Goal: Task Accomplishment & Management: Manage account settings

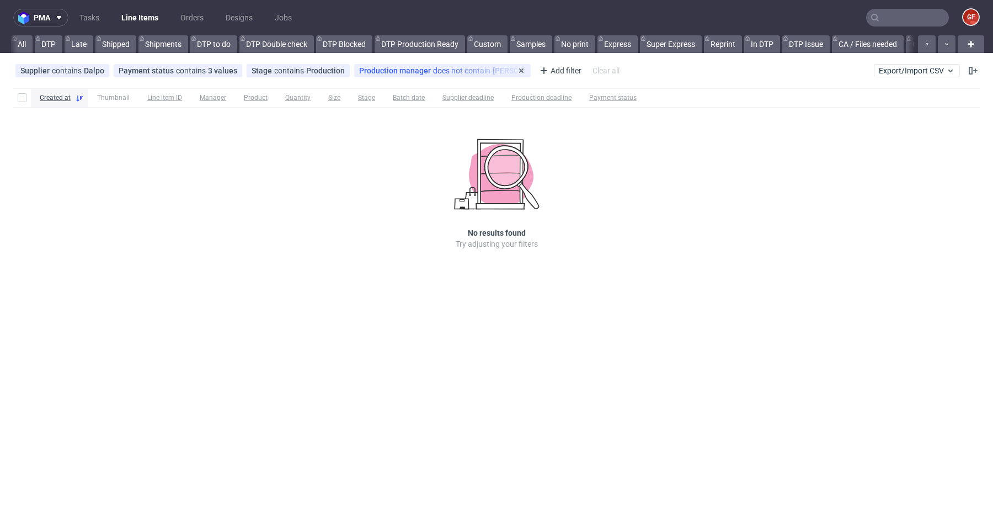
scroll to position [0, 1765]
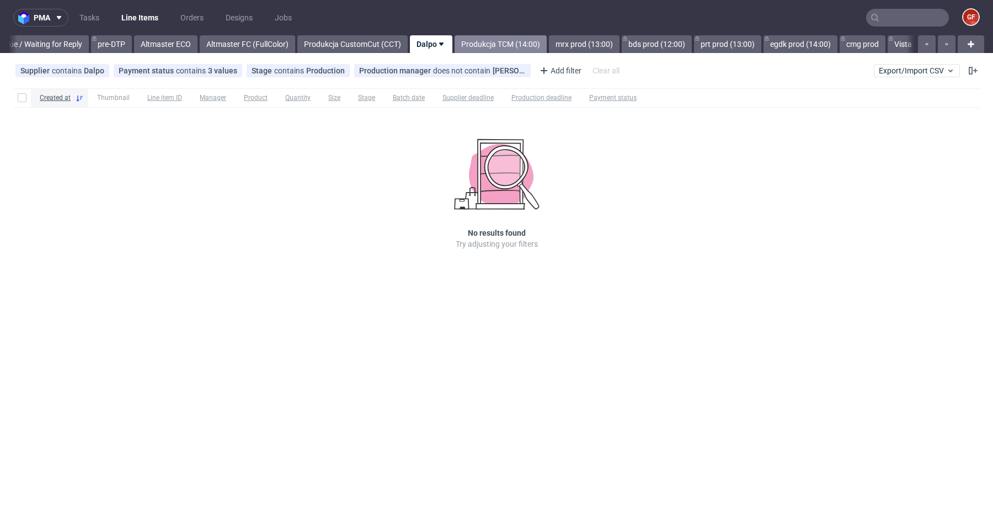
click at [509, 42] on link "Produkcja TCM (14:00)" at bounding box center [501, 44] width 92 height 18
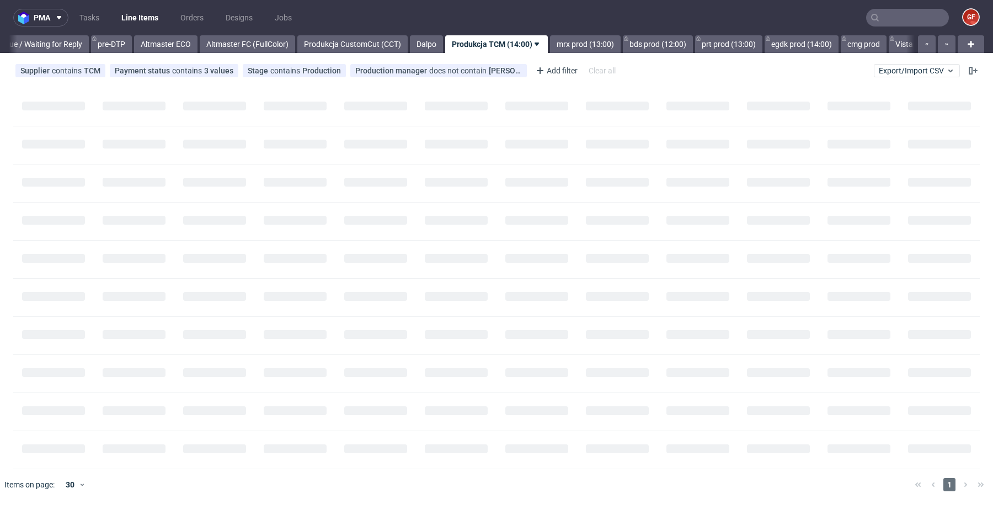
scroll to position [0, 1830]
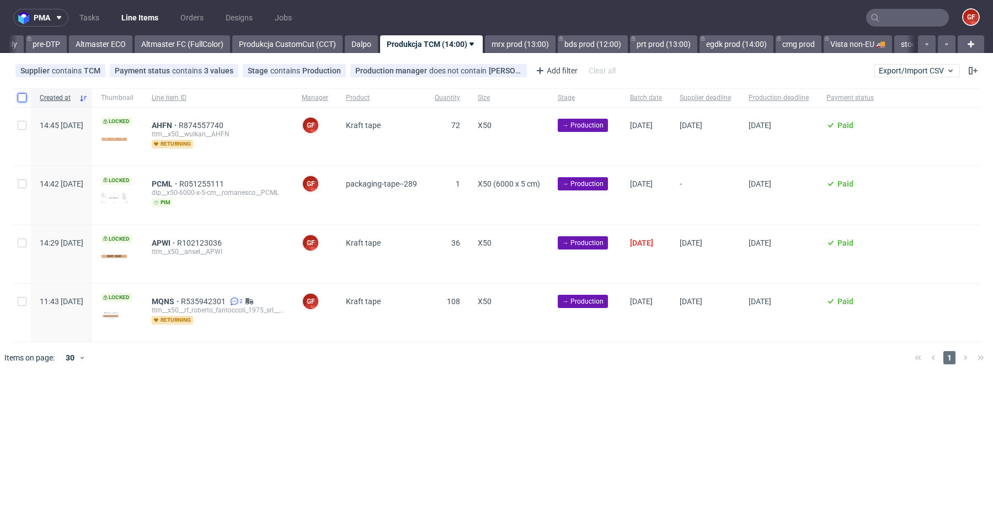
click at [23, 96] on input "checkbox" at bounding box center [22, 97] width 9 height 9
checkbox input "true"
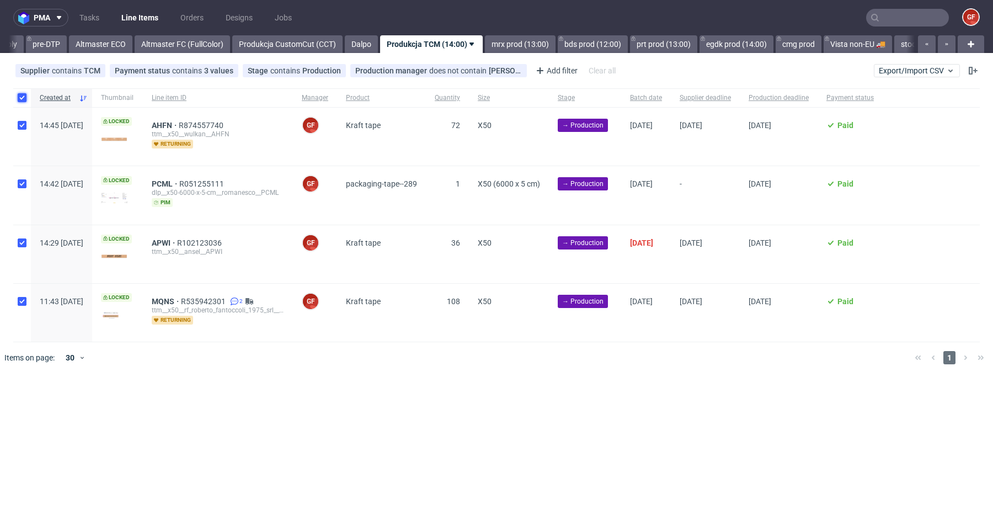
checkbox input "true"
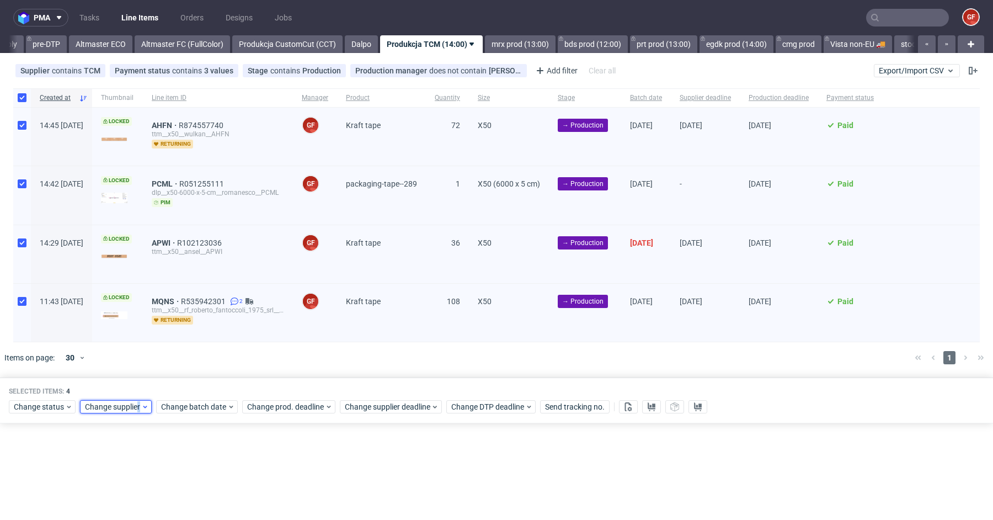
click at [137, 401] on span "Change supplier" at bounding box center [113, 406] width 56 height 11
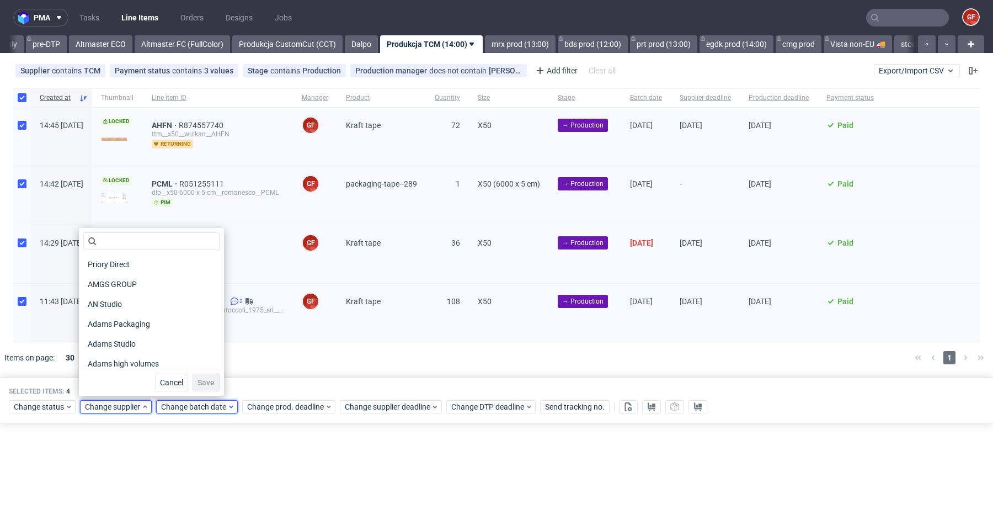
click at [195, 405] on span "Change batch date" at bounding box center [194, 406] width 66 height 11
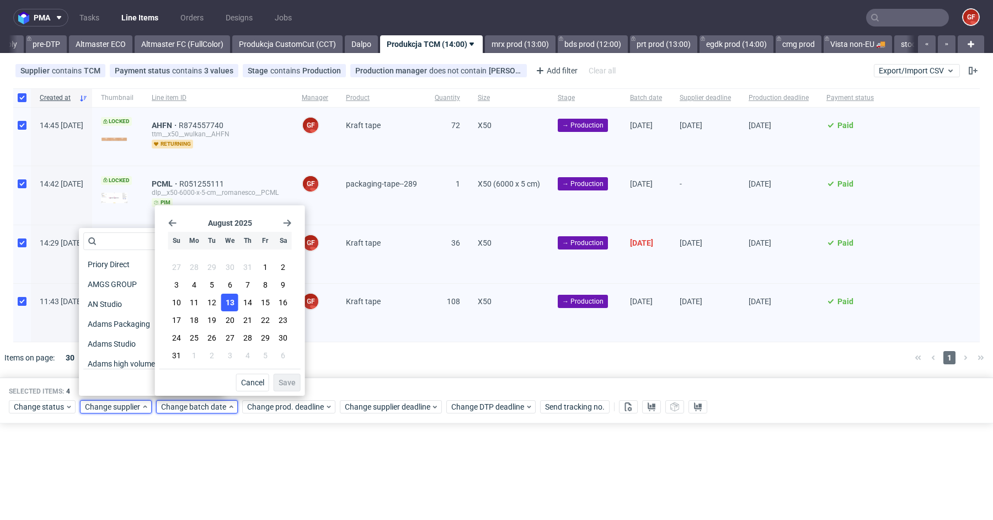
click at [229, 305] on span "13" at bounding box center [230, 302] width 9 height 11
click at [287, 379] on span "Save" at bounding box center [287, 383] width 17 height 8
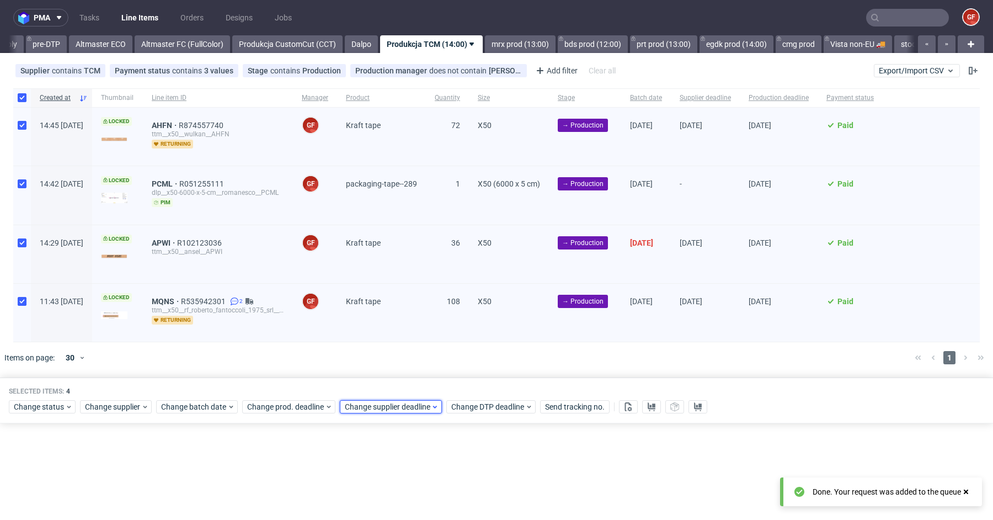
click at [373, 404] on span "Change supplier deadline" at bounding box center [388, 406] width 86 height 11
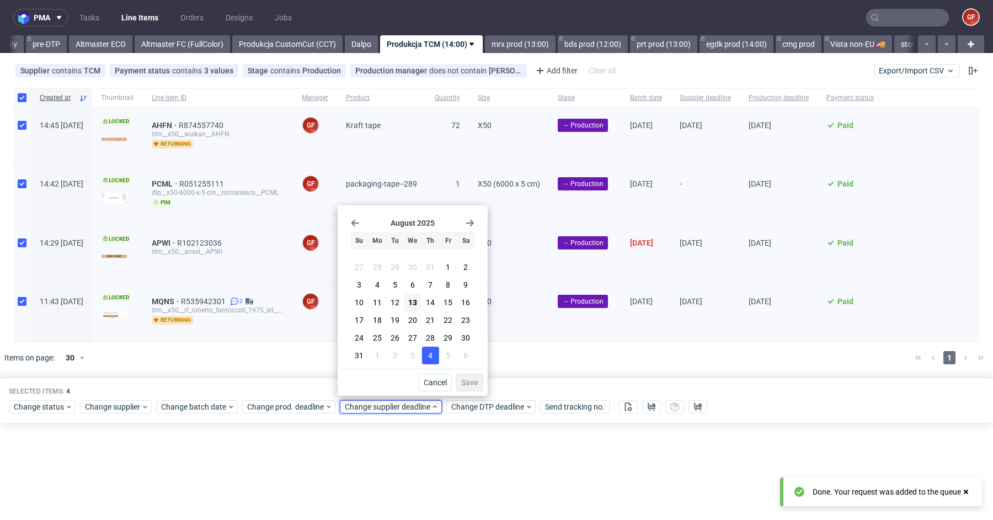
click at [431, 356] on span "4" at bounding box center [430, 355] width 4 height 11
click at [469, 384] on span "Save" at bounding box center [469, 383] width 17 height 8
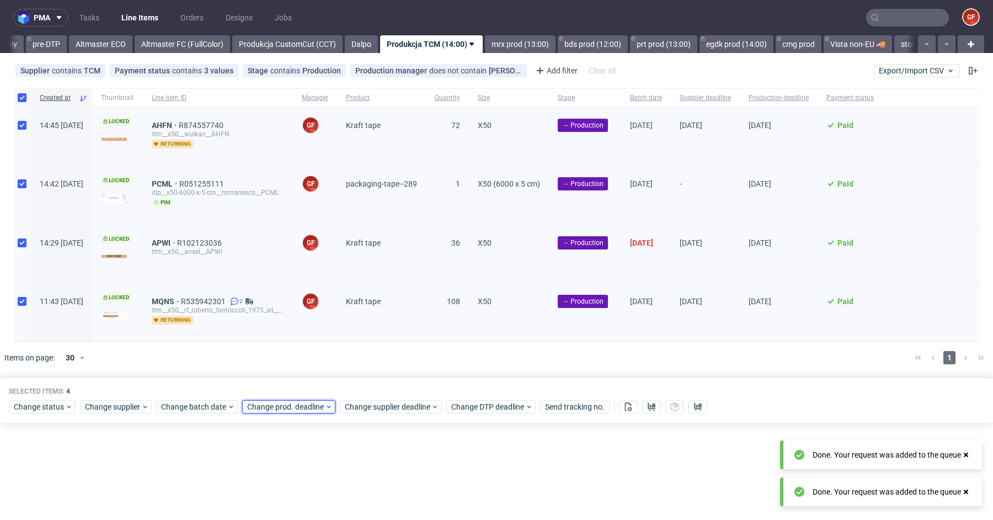
click at [325, 405] on icon at bounding box center [329, 406] width 8 height 9
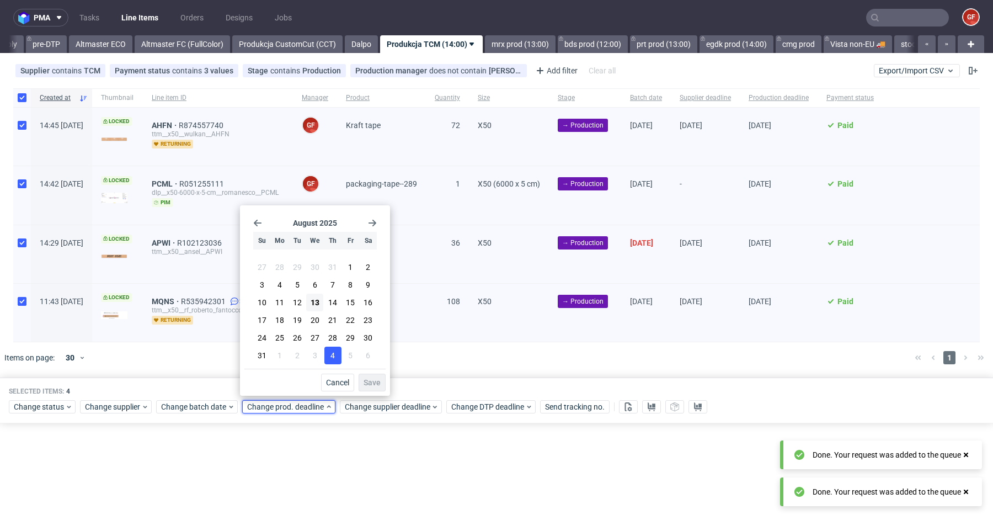
click at [333, 358] on span "4" at bounding box center [333, 355] width 4 height 11
click at [376, 379] on span "Save" at bounding box center [372, 383] width 17 height 8
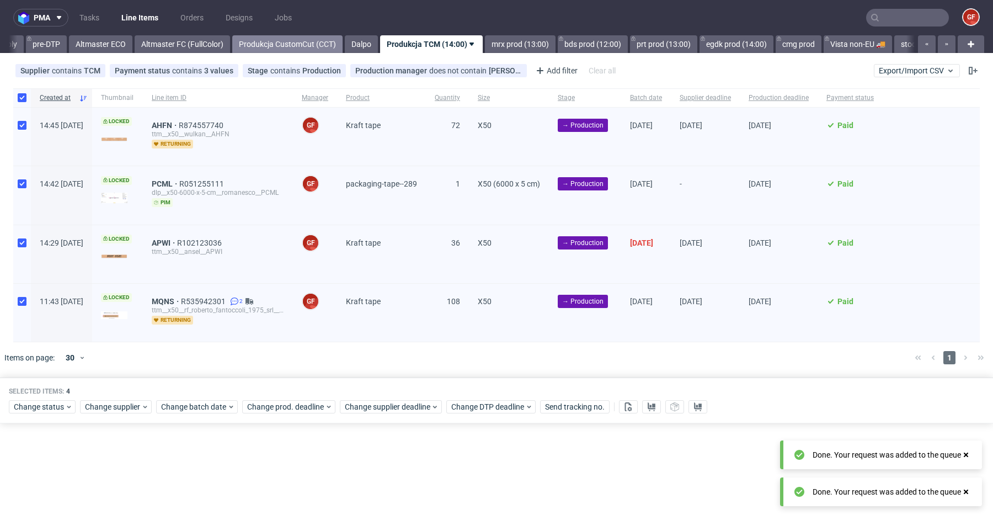
click at [335, 47] on link "Produkcja CustomCut (CCT)" at bounding box center [287, 44] width 110 height 18
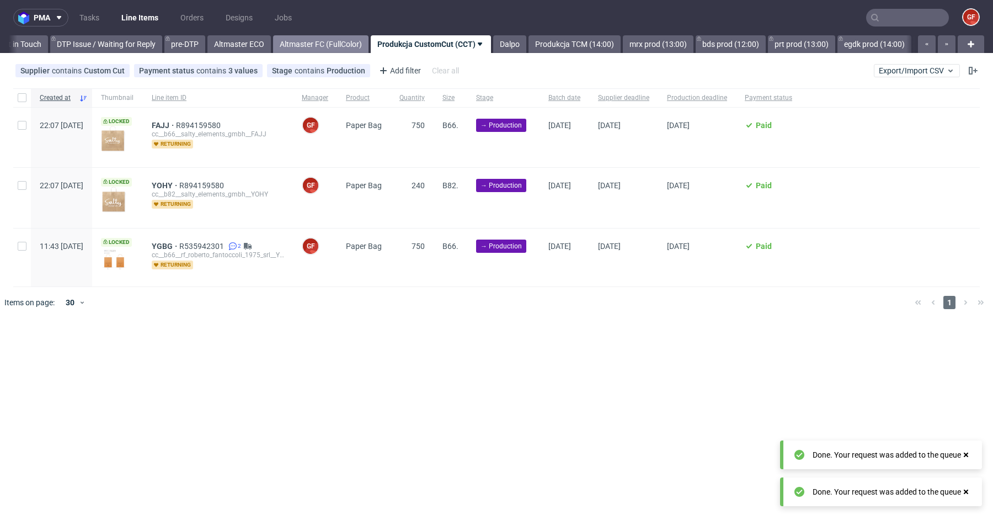
click at [347, 47] on link "Altmaster FC (FullColor)" at bounding box center [320, 44] width 95 height 18
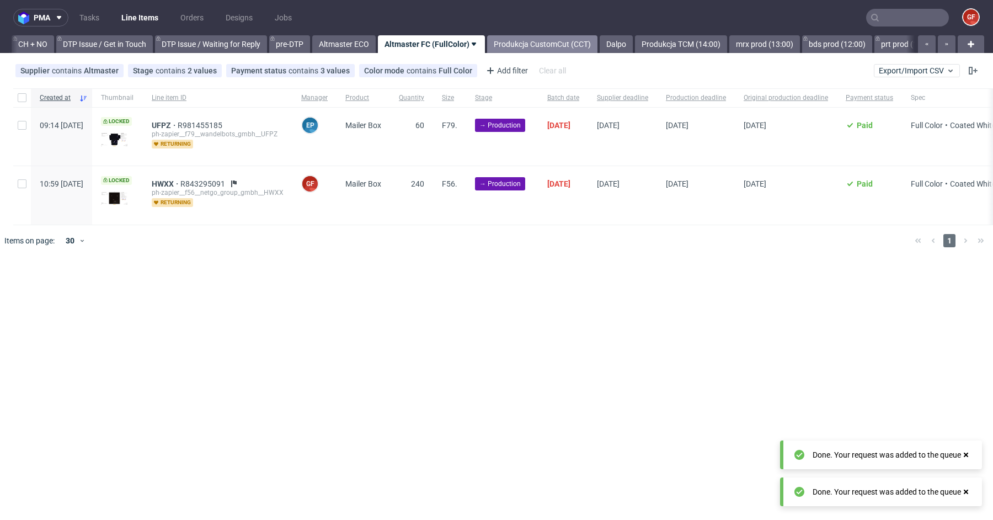
click at [535, 39] on link "Produkcja CustomCut (CCT)" at bounding box center [542, 44] width 110 height 18
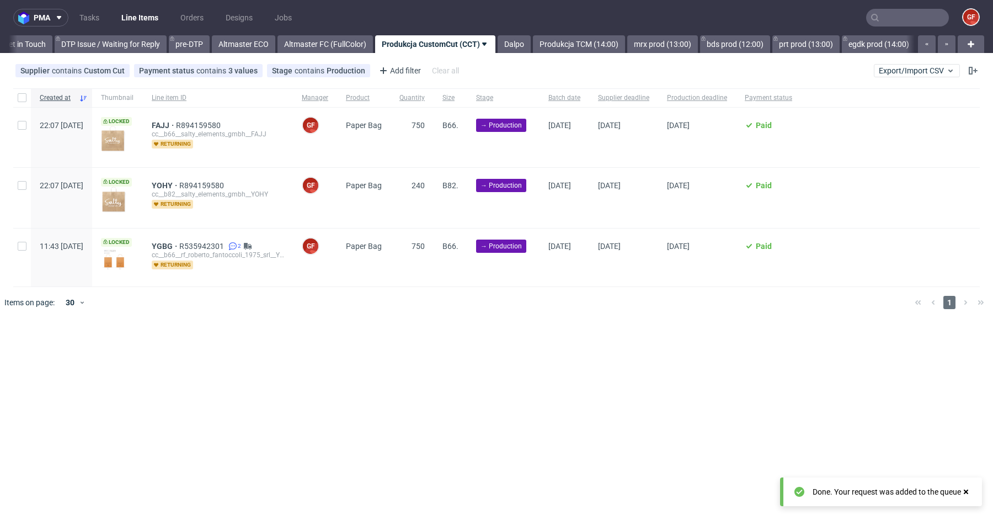
scroll to position [0, 1691]
click at [20, 97] on input "checkbox" at bounding box center [22, 97] width 9 height 9
checkbox input "true"
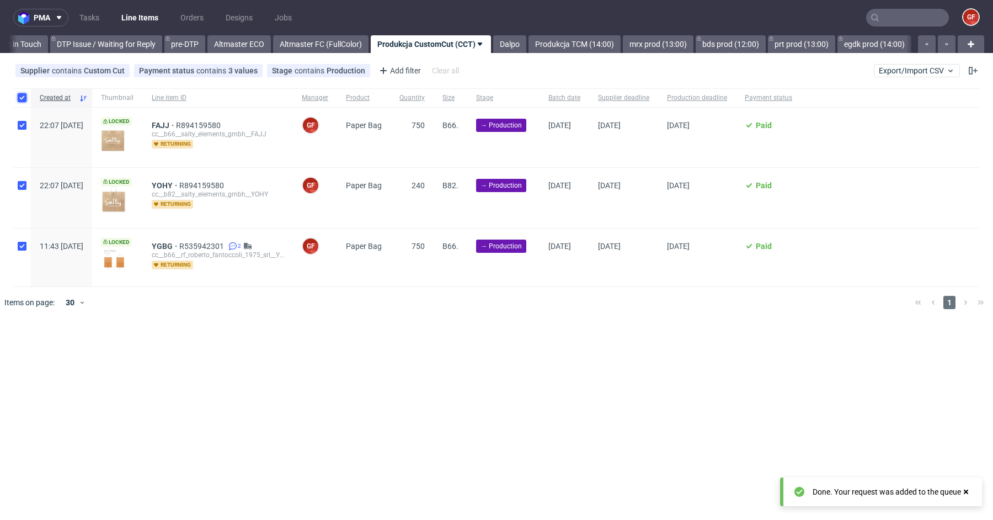
checkbox input "true"
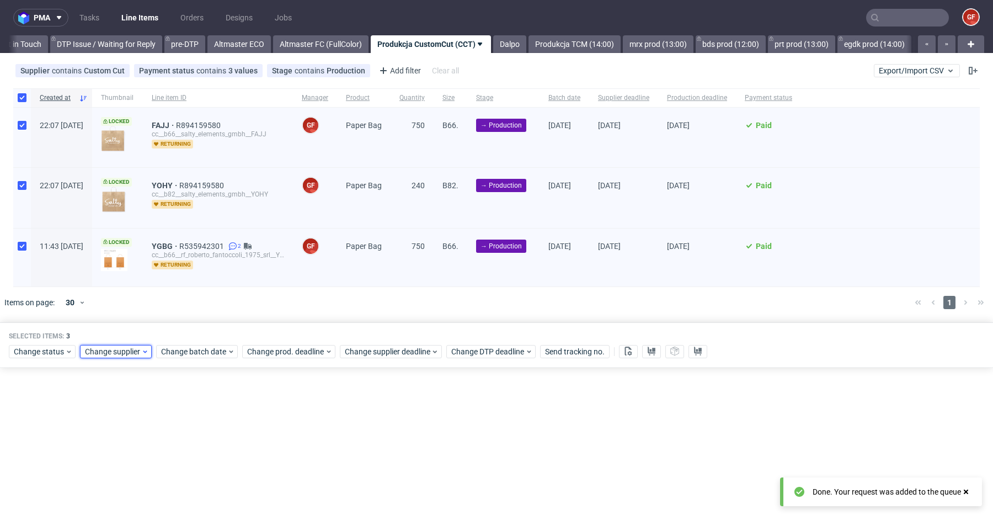
click at [124, 355] on span "Change supplier" at bounding box center [113, 351] width 56 height 11
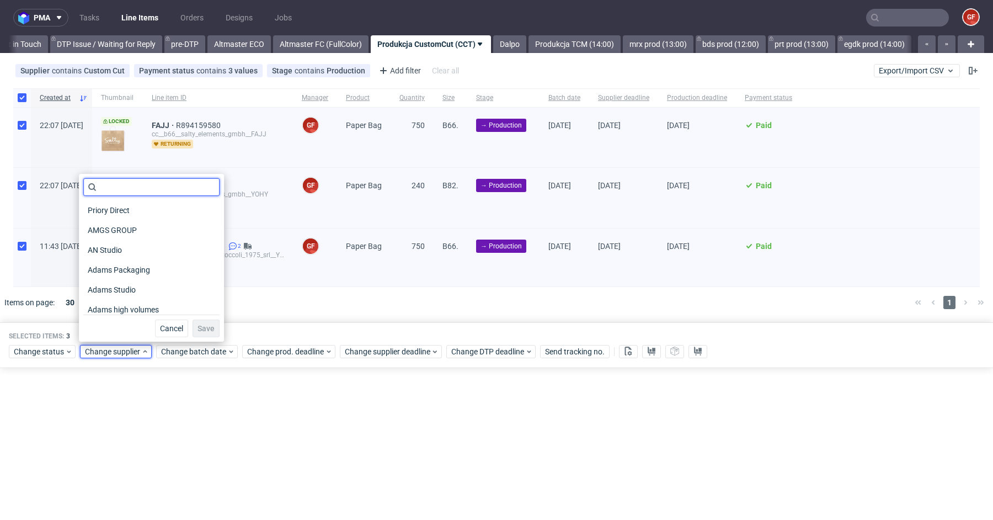
click at [122, 191] on input "text" at bounding box center [151, 187] width 136 height 18
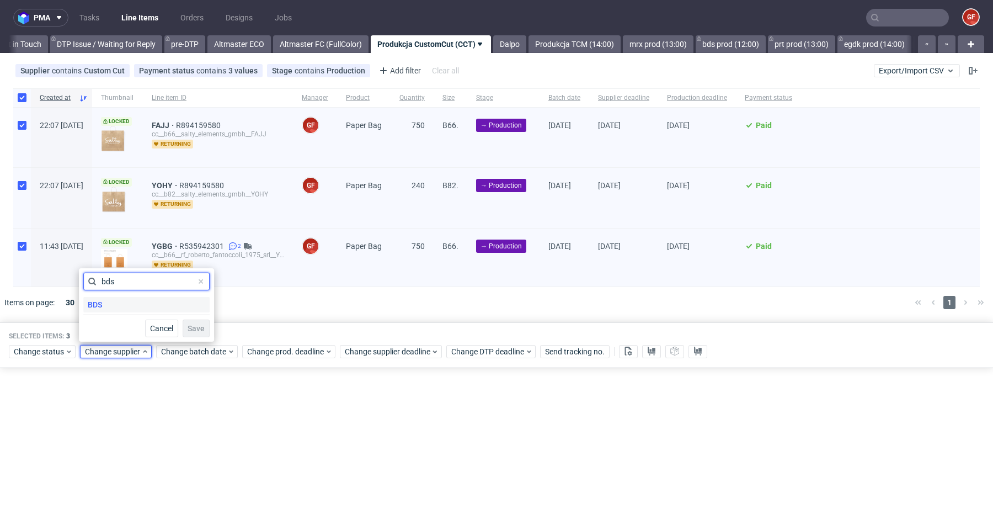
type input "bds"
click at [134, 308] on div "BDS" at bounding box center [146, 304] width 126 height 15
click at [188, 327] on span "Save" at bounding box center [196, 328] width 17 height 8
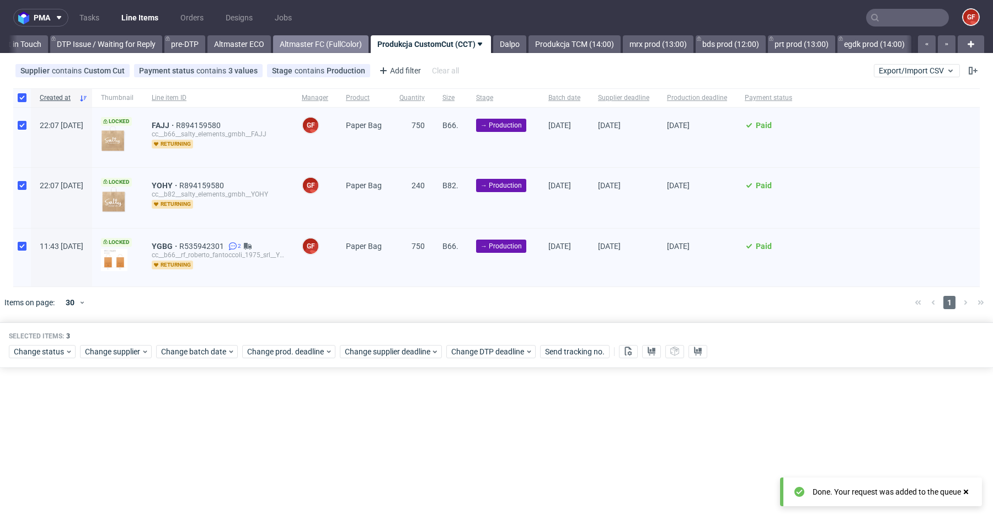
click at [369, 49] on link "Altmaster FC (FullColor)" at bounding box center [320, 44] width 95 height 18
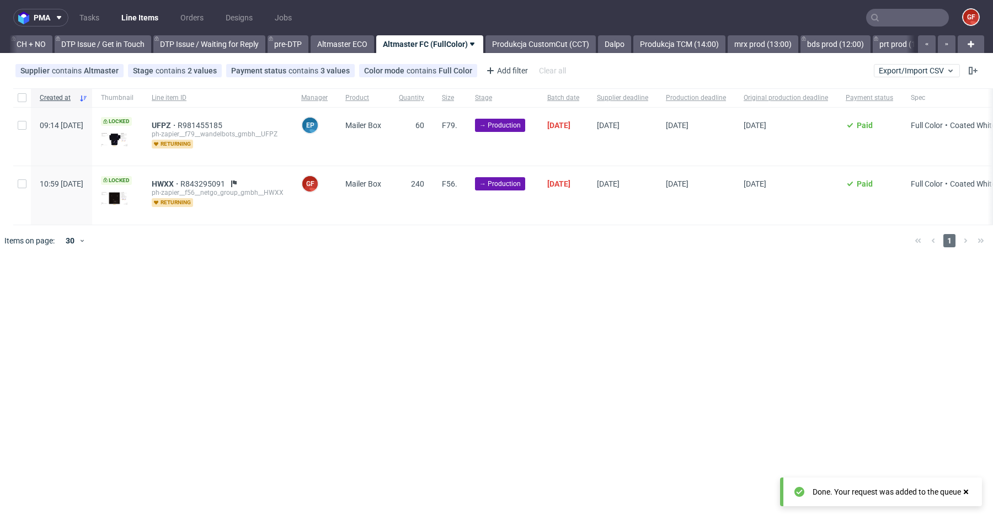
scroll to position [0, 1586]
click at [375, 42] on link "Altmaster ECO" at bounding box center [343, 44] width 63 height 18
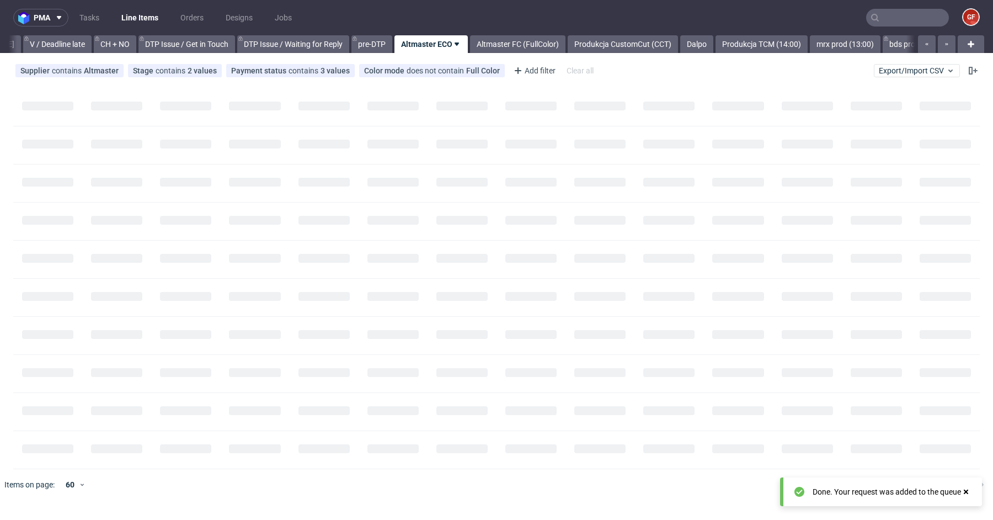
scroll to position [0, 1504]
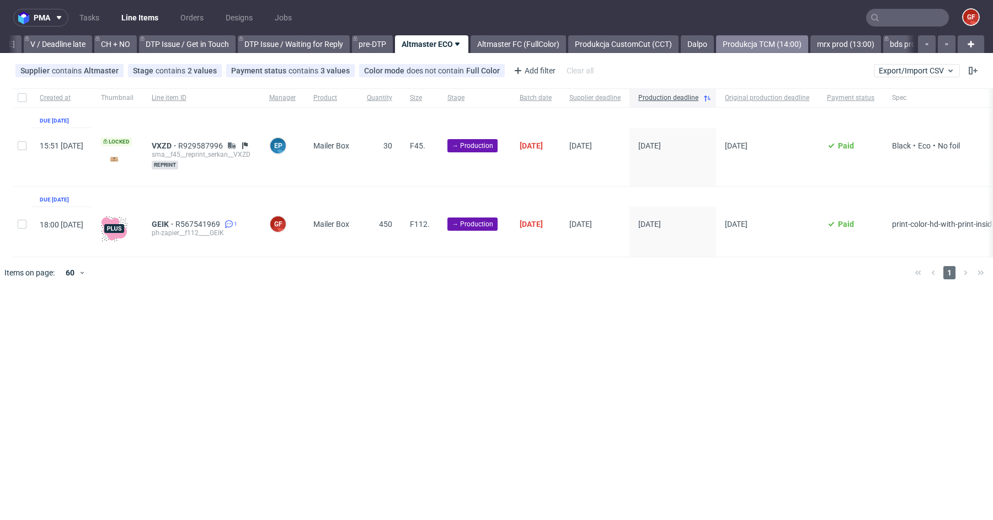
click at [769, 50] on link "Produkcja TCM (14:00)" at bounding box center [762, 44] width 92 height 18
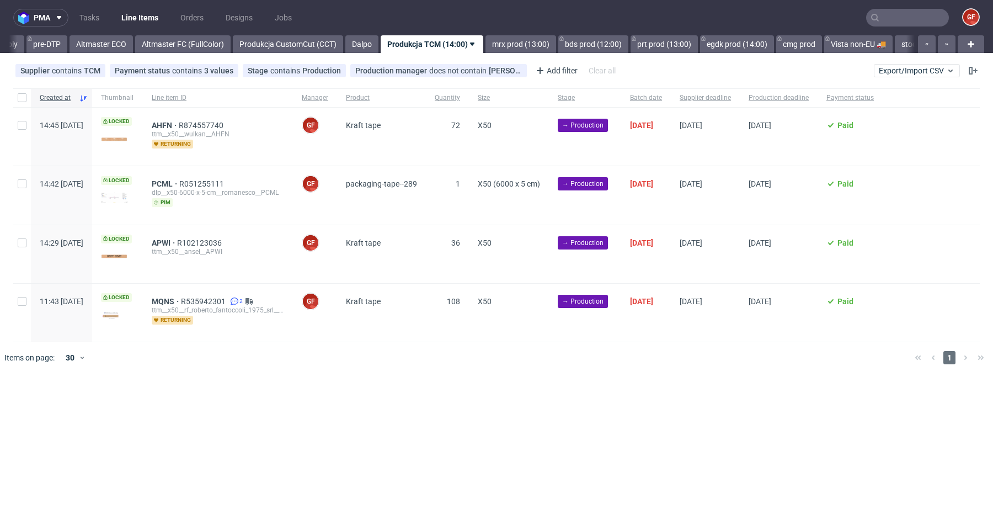
scroll to position [0, 1830]
click at [26, 97] on input "checkbox" at bounding box center [22, 97] width 9 height 9
checkbox input "true"
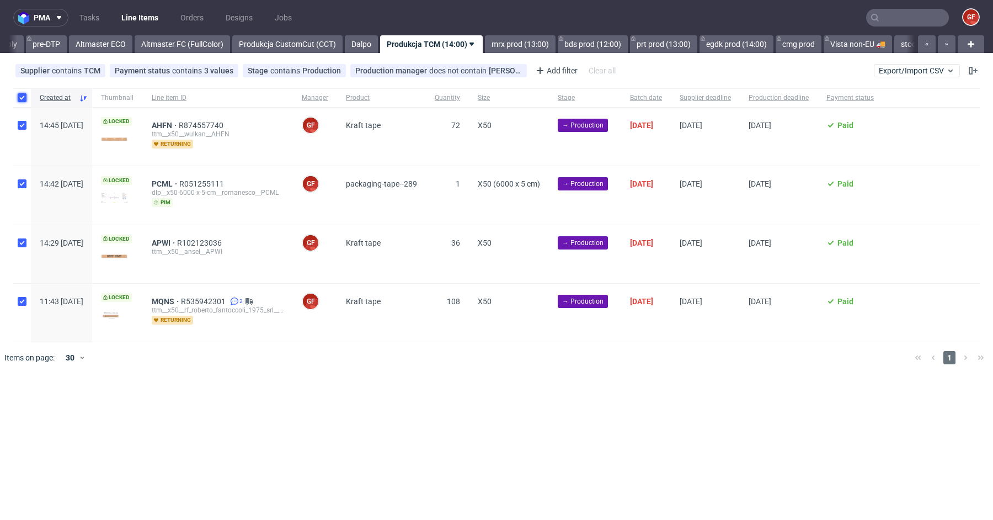
checkbox input "true"
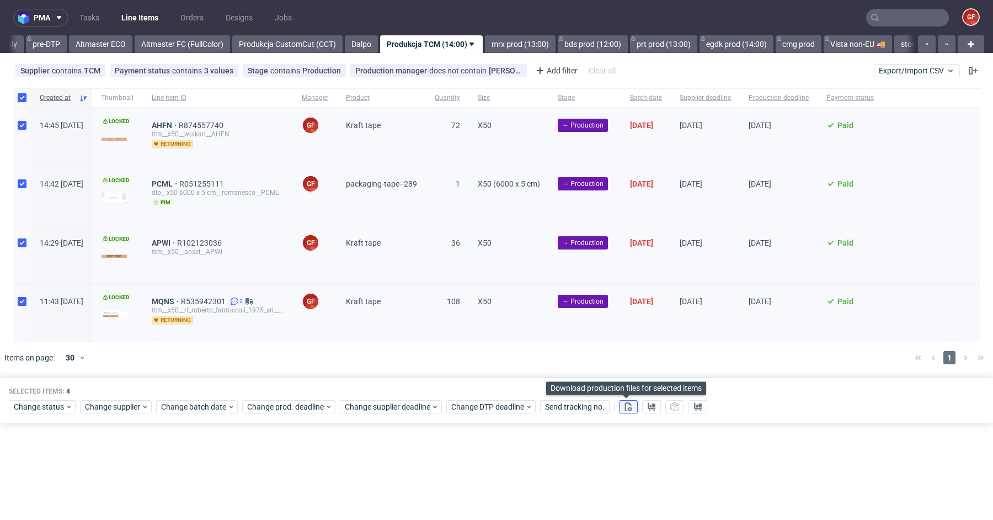
click at [626, 405] on use at bounding box center [628, 406] width 7 height 9
click at [648, 405] on use at bounding box center [652, 406] width 8 height 9
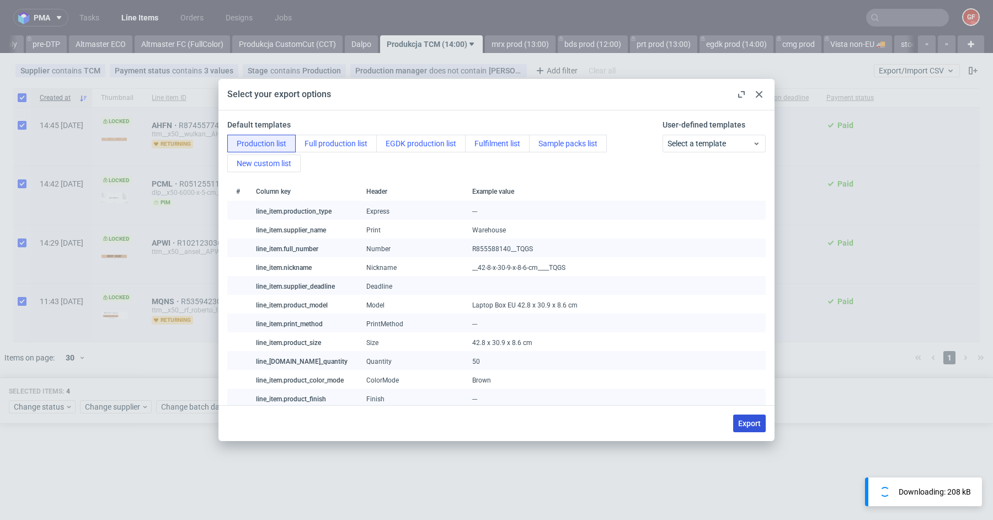
click at [750, 422] on span "Export" at bounding box center [749, 423] width 23 height 8
checkbox input "false"
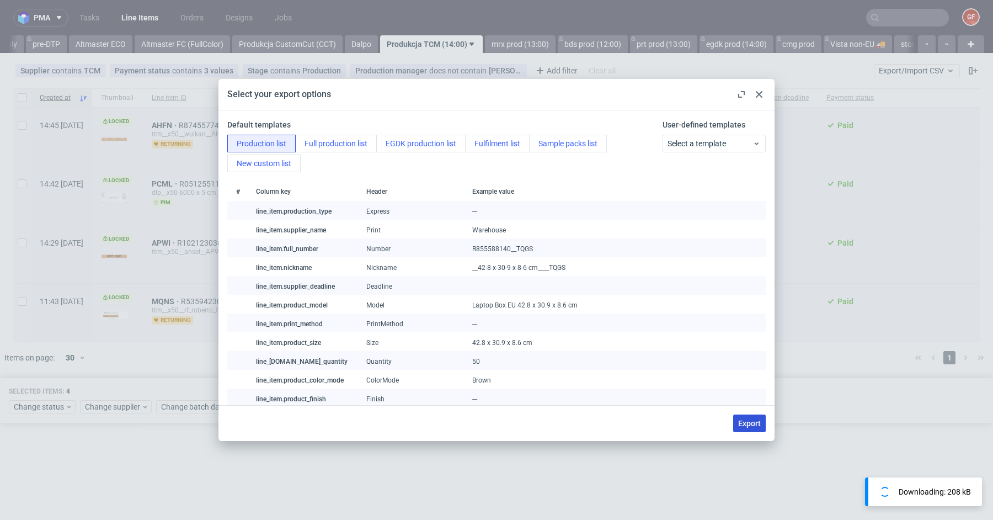
checkbox input "false"
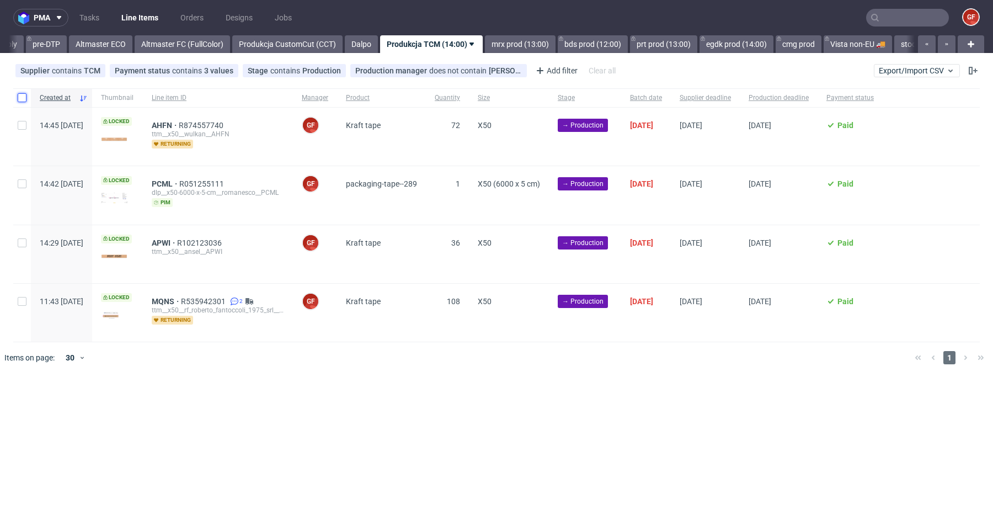
click at [22, 99] on input "checkbox" at bounding box center [22, 97] width 9 height 9
checkbox input "true"
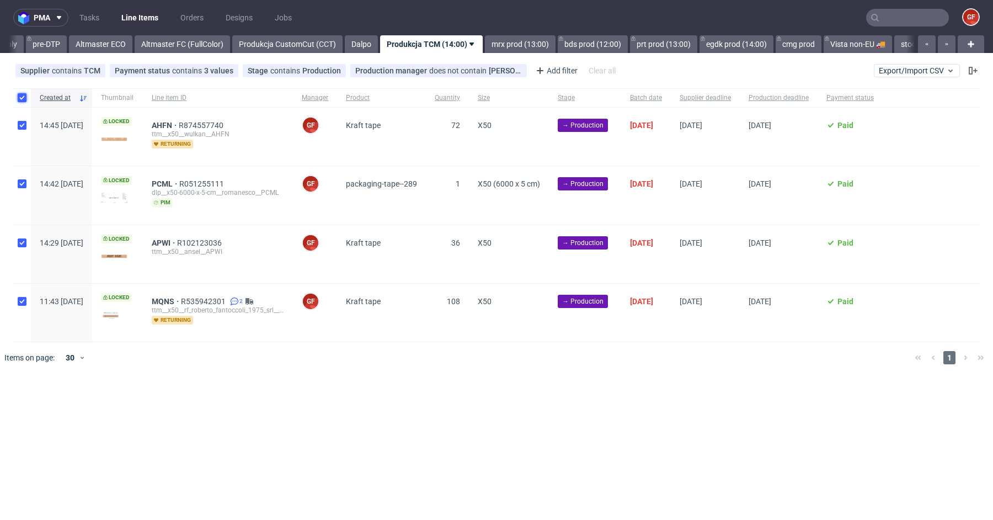
checkbox input "true"
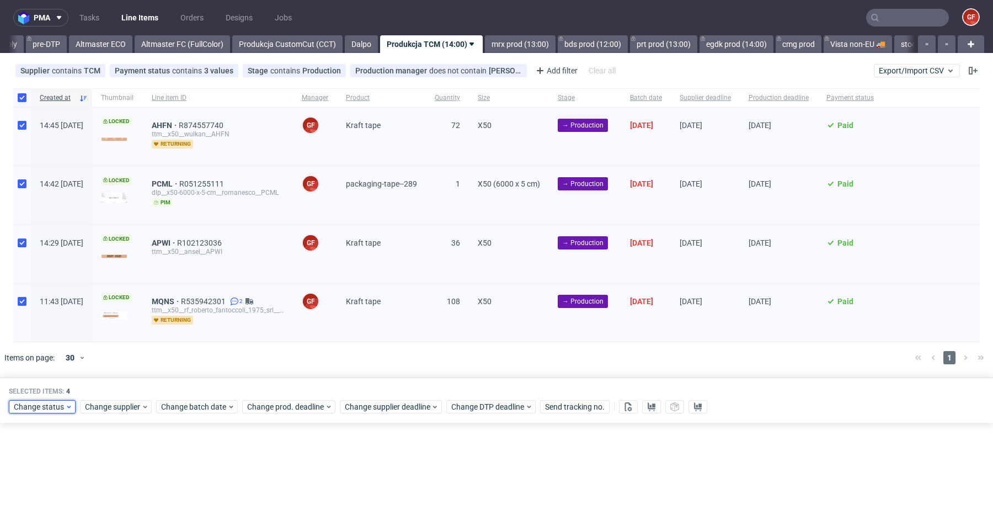
click at [47, 401] on span "Change status" at bounding box center [39, 406] width 51 height 11
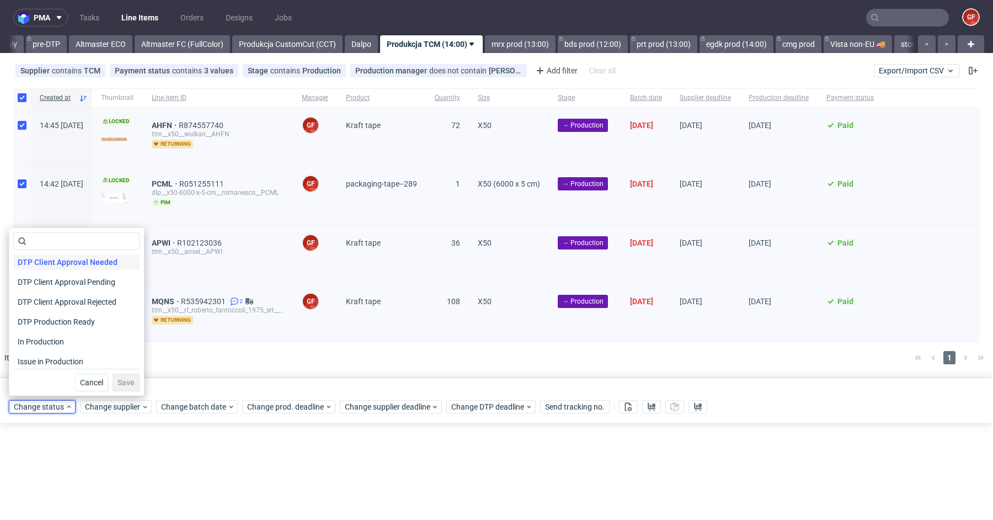
scroll to position [83, 0]
click at [66, 339] on span "In Production" at bounding box center [40, 339] width 55 height 15
click at [118, 380] on span "Save" at bounding box center [126, 383] width 17 height 8
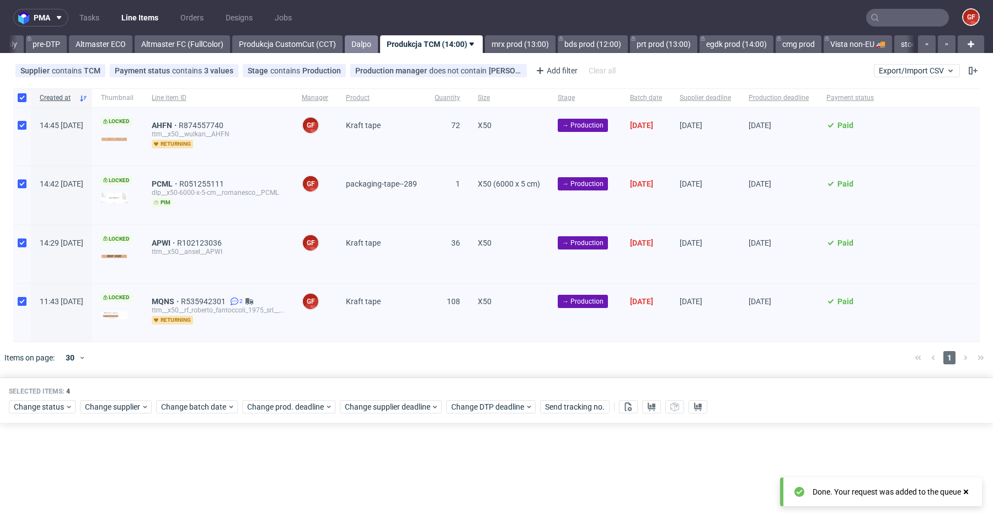
click at [378, 50] on link "Dalpo" at bounding box center [361, 44] width 33 height 18
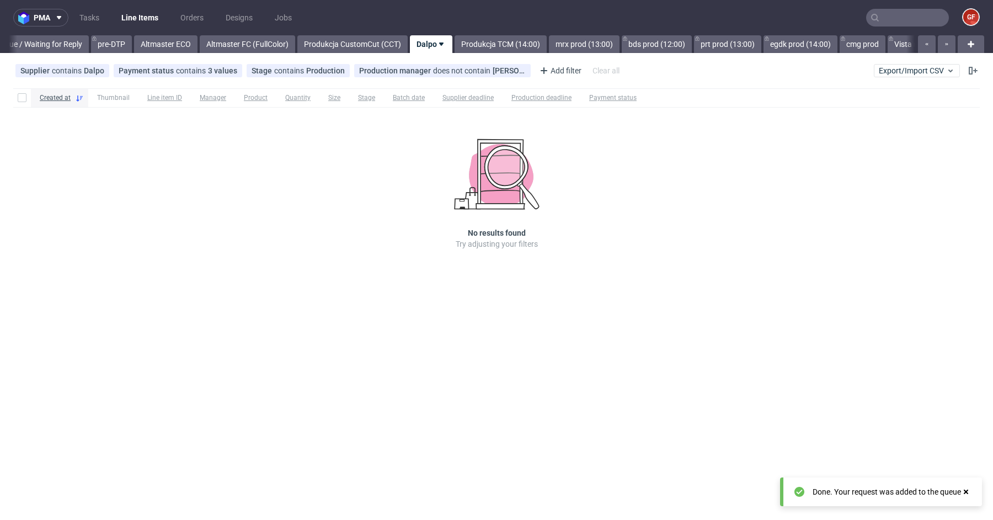
click at [394, 50] on link "Produkcja CustomCut (CCT)" at bounding box center [352, 44] width 110 height 18
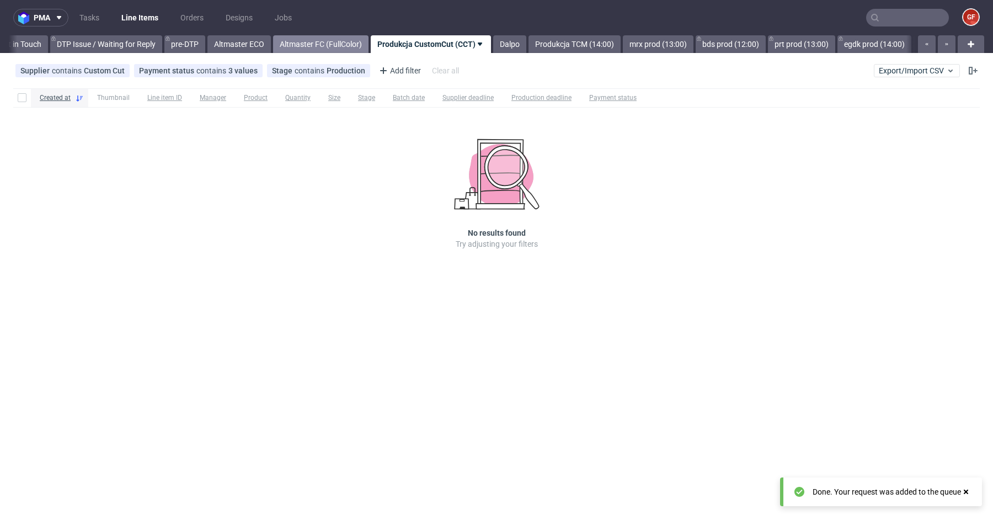
click at [369, 49] on link "Altmaster FC (FullColor)" at bounding box center [320, 44] width 95 height 18
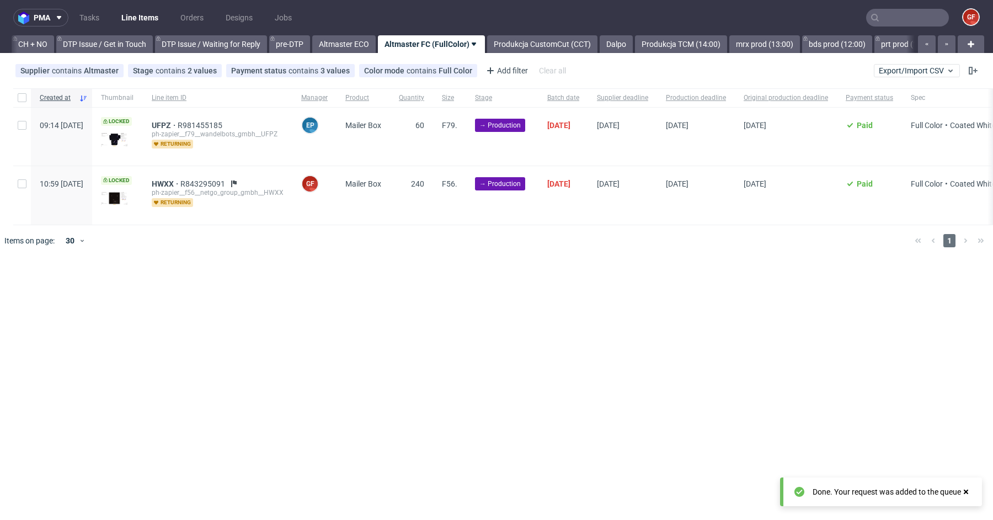
click at [376, 49] on link "Altmaster ECO" at bounding box center [343, 44] width 63 height 18
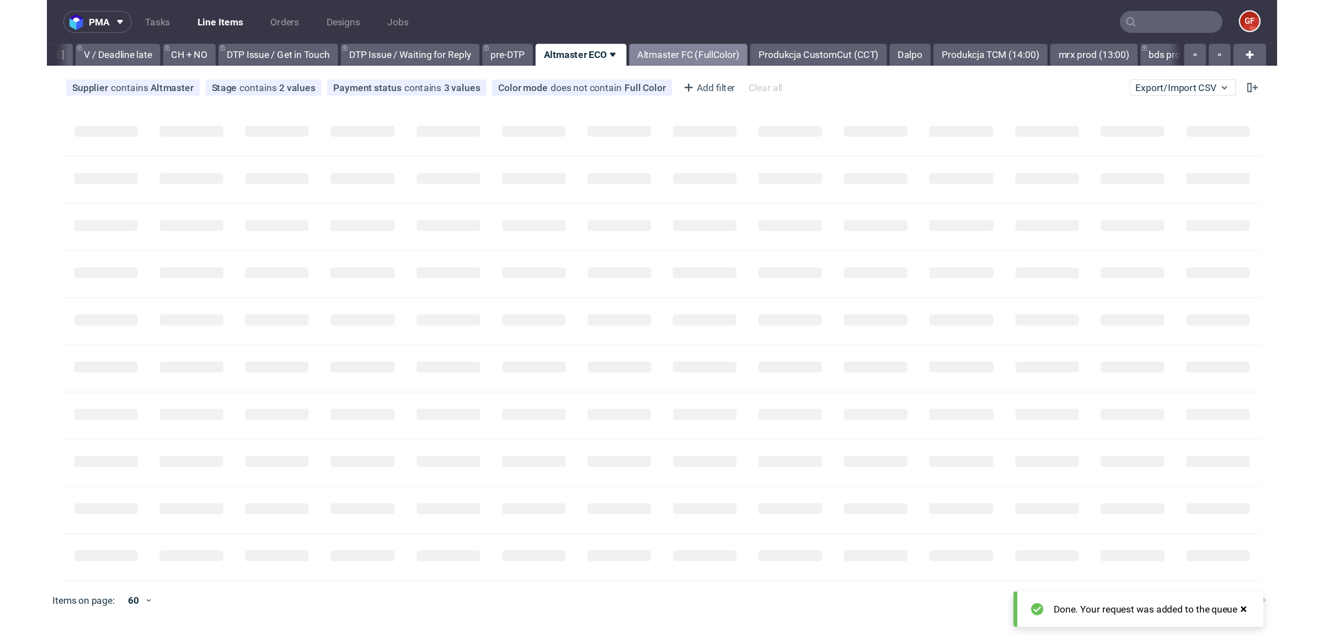
scroll to position [0, 1504]
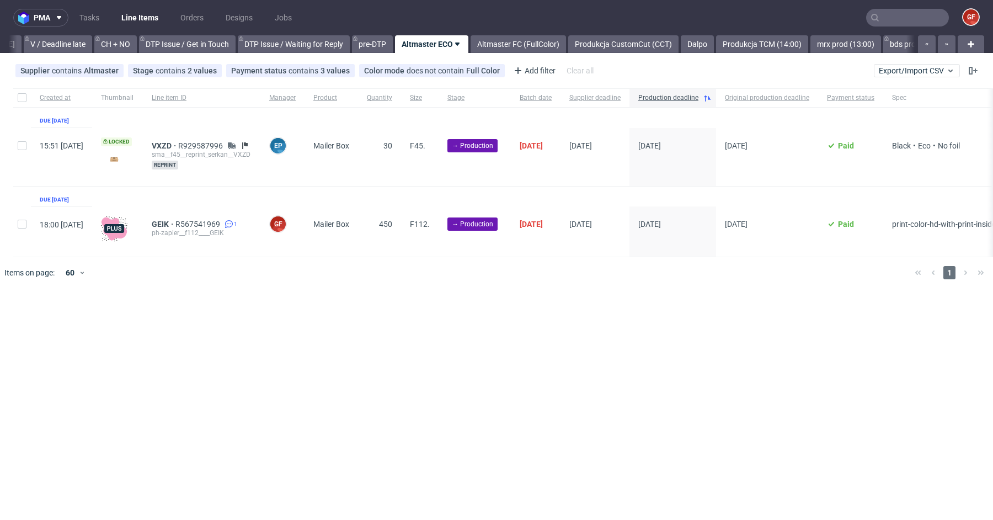
click at [17, 96] on div at bounding box center [22, 97] width 18 height 19
checkbox input "true"
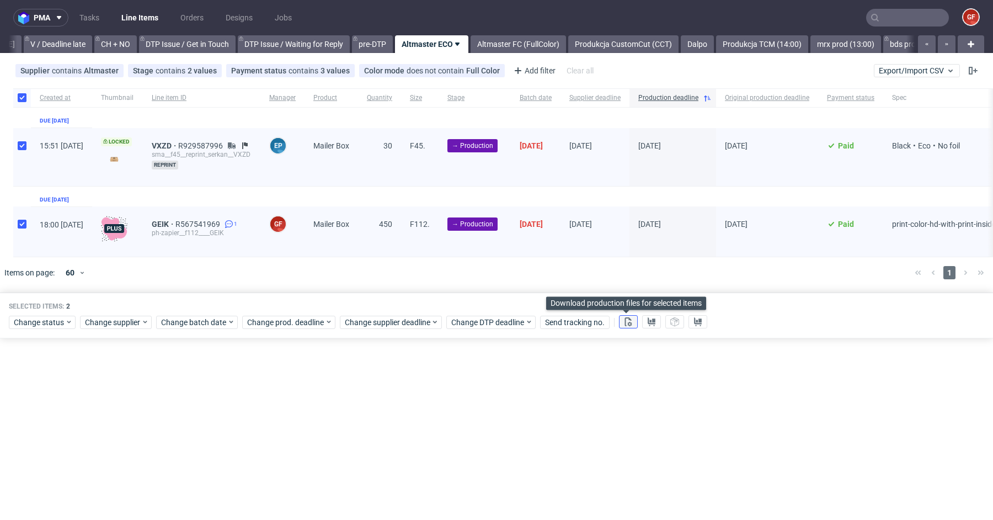
click at [626, 324] on button at bounding box center [628, 321] width 19 height 13
click at [647, 323] on icon at bounding box center [651, 321] width 9 height 9
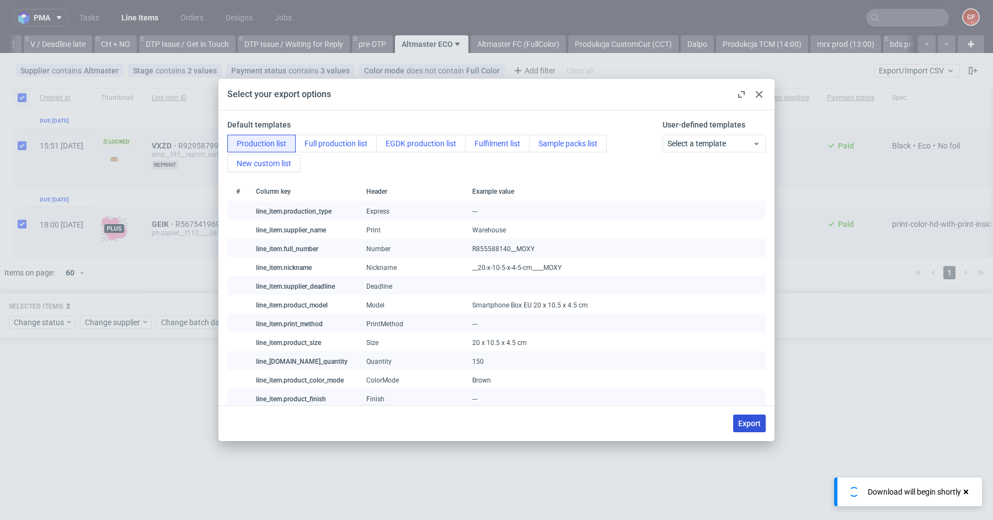
click at [749, 419] on span "Export" at bounding box center [749, 423] width 23 height 8
checkbox input "false"
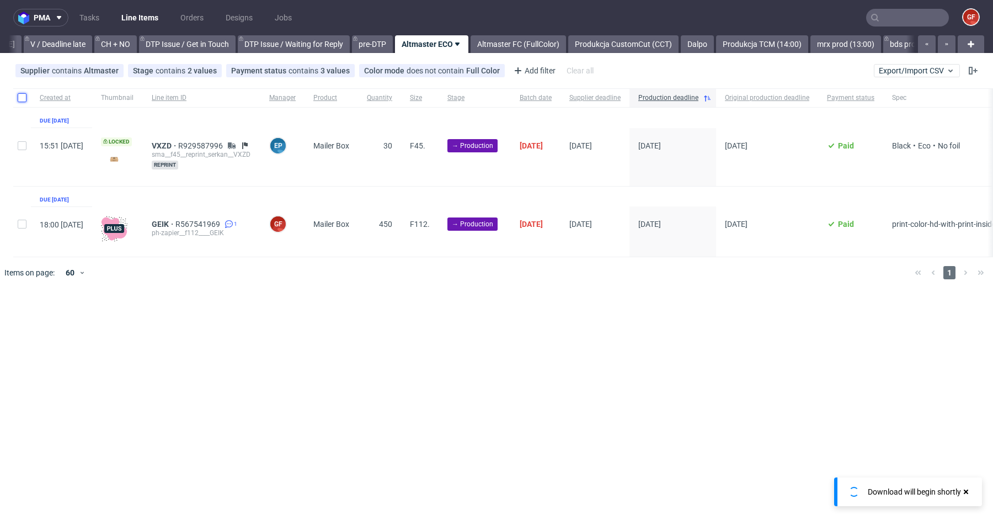
click at [24, 95] on input "checkbox" at bounding box center [22, 97] width 9 height 9
checkbox input "true"
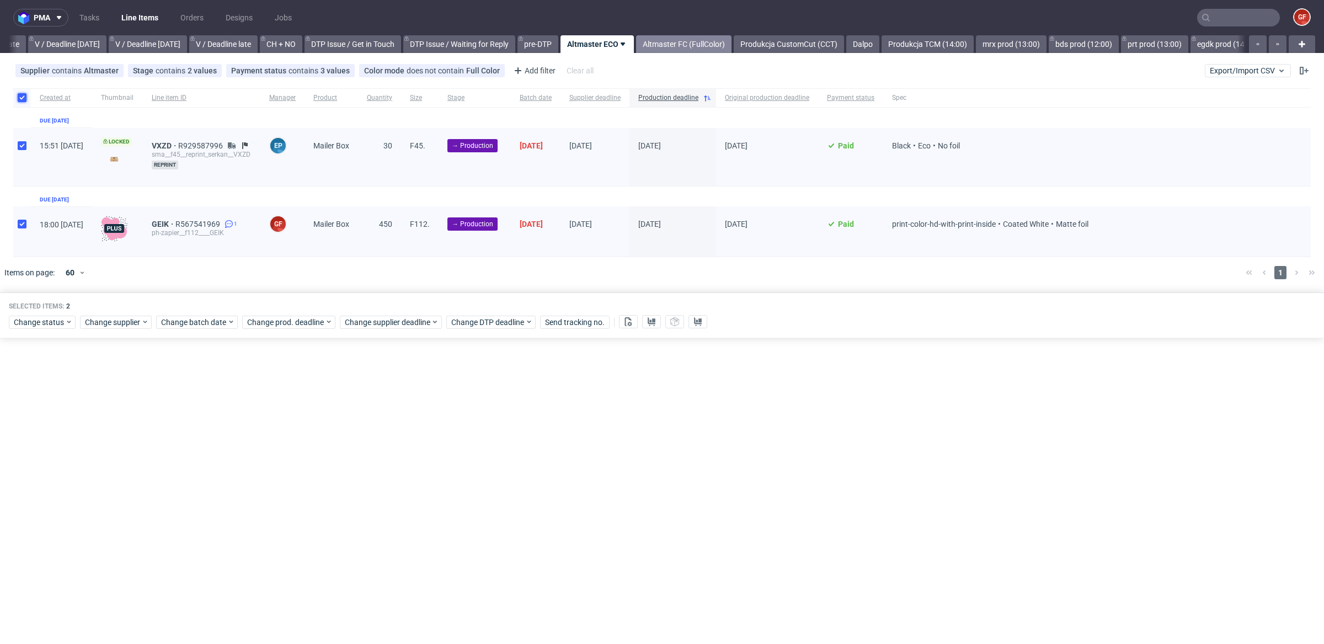
click at [718, 41] on link "Altmaster FC (FullColor)" at bounding box center [683, 44] width 95 height 18
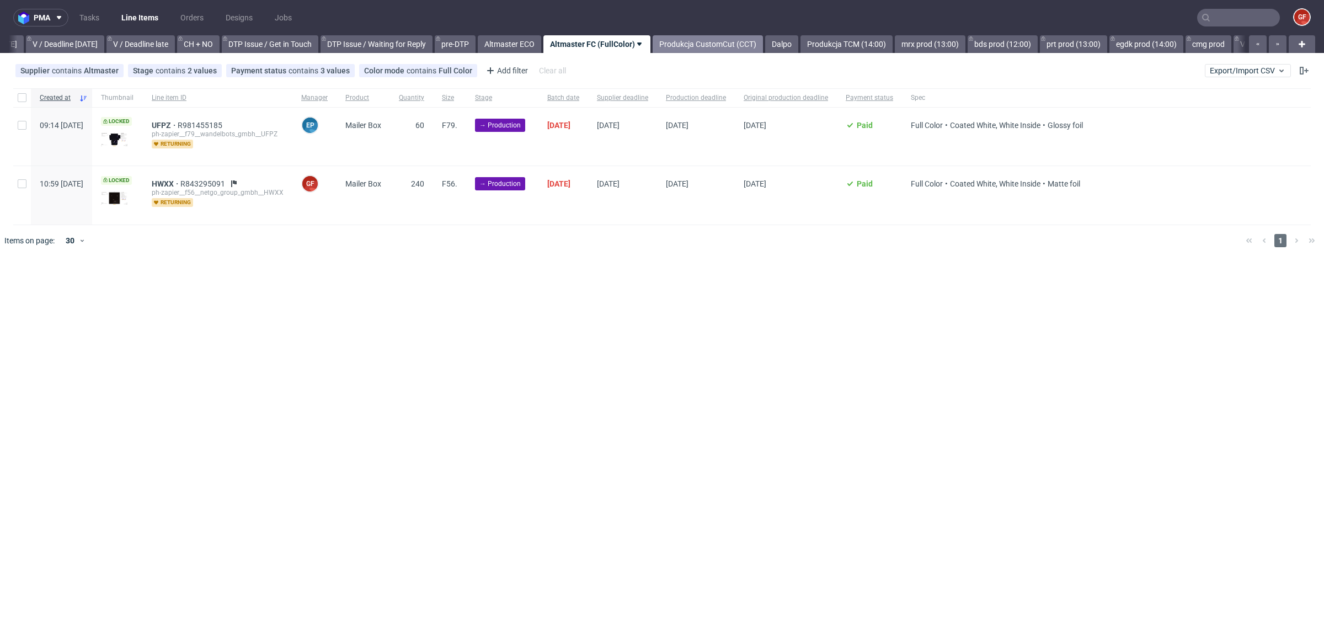
click at [711, 40] on link "Produkcja CustomCut (CCT)" at bounding box center [708, 44] width 110 height 18
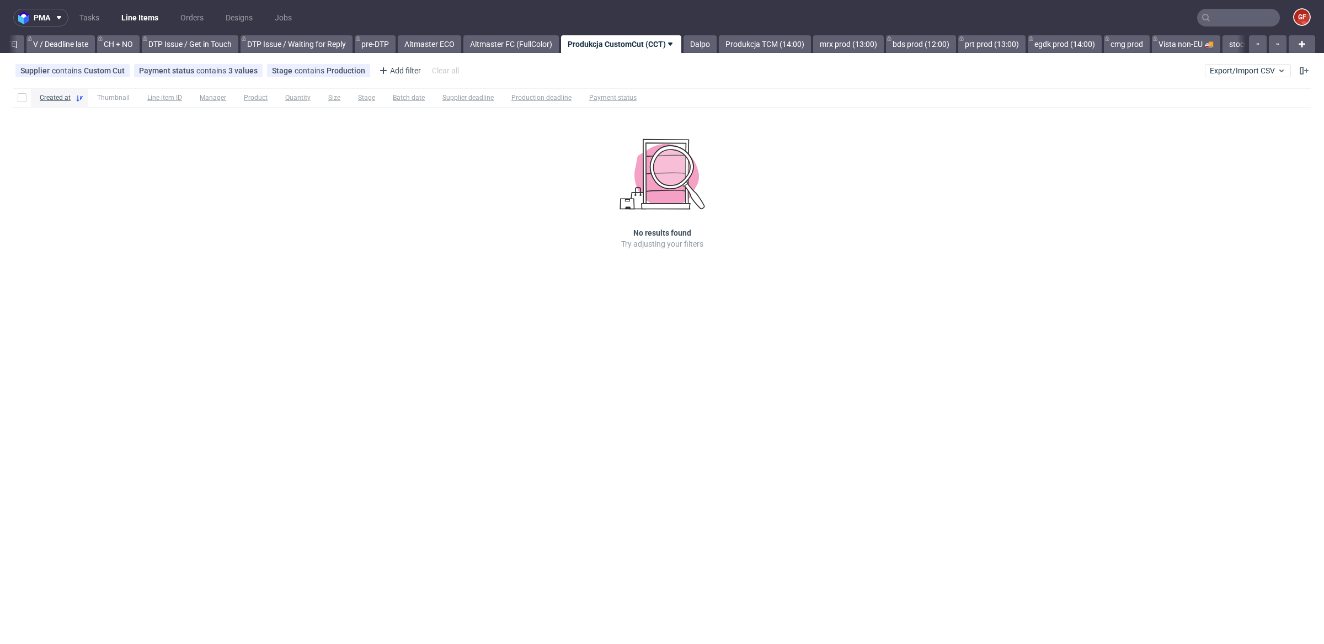
scroll to position [0, 1526]
click at [690, 44] on link "Dalpo" at bounding box center [675, 44] width 33 height 18
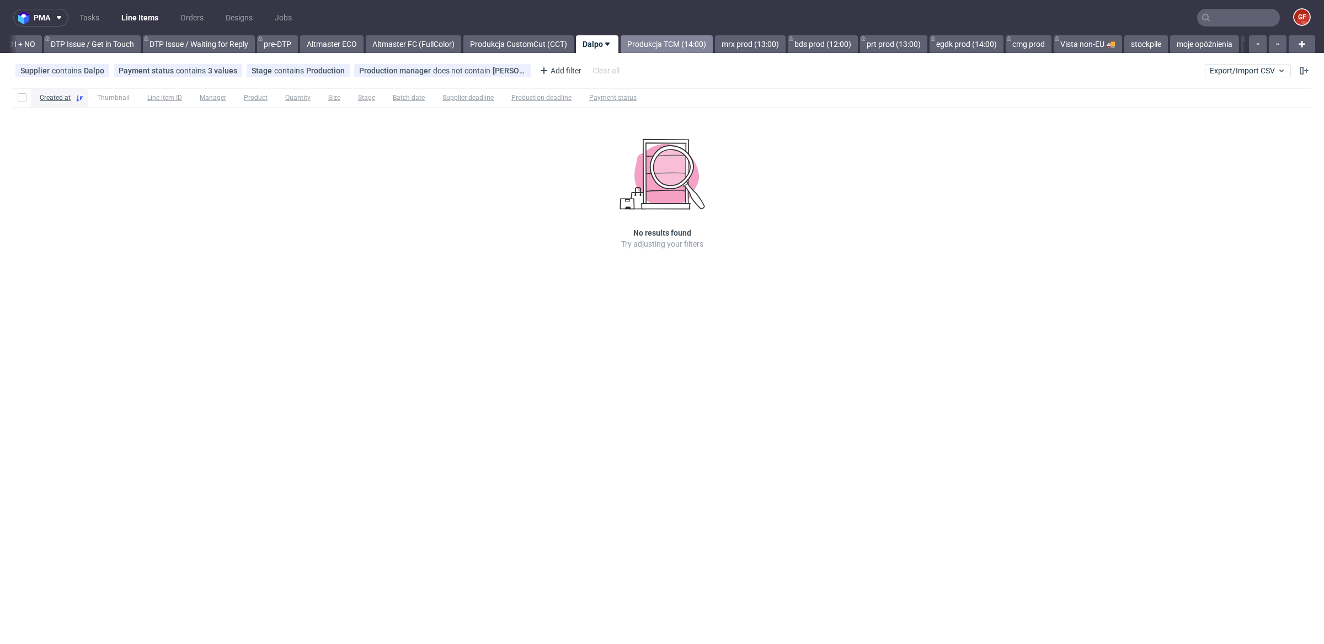
scroll to position [0, 1599]
click at [687, 45] on link "Produkcja TCM (14:00)" at bounding box center [666, 44] width 92 height 18
click at [688, 45] on link "mrx prod (13:00)" at bounding box center [686, 44] width 71 height 18
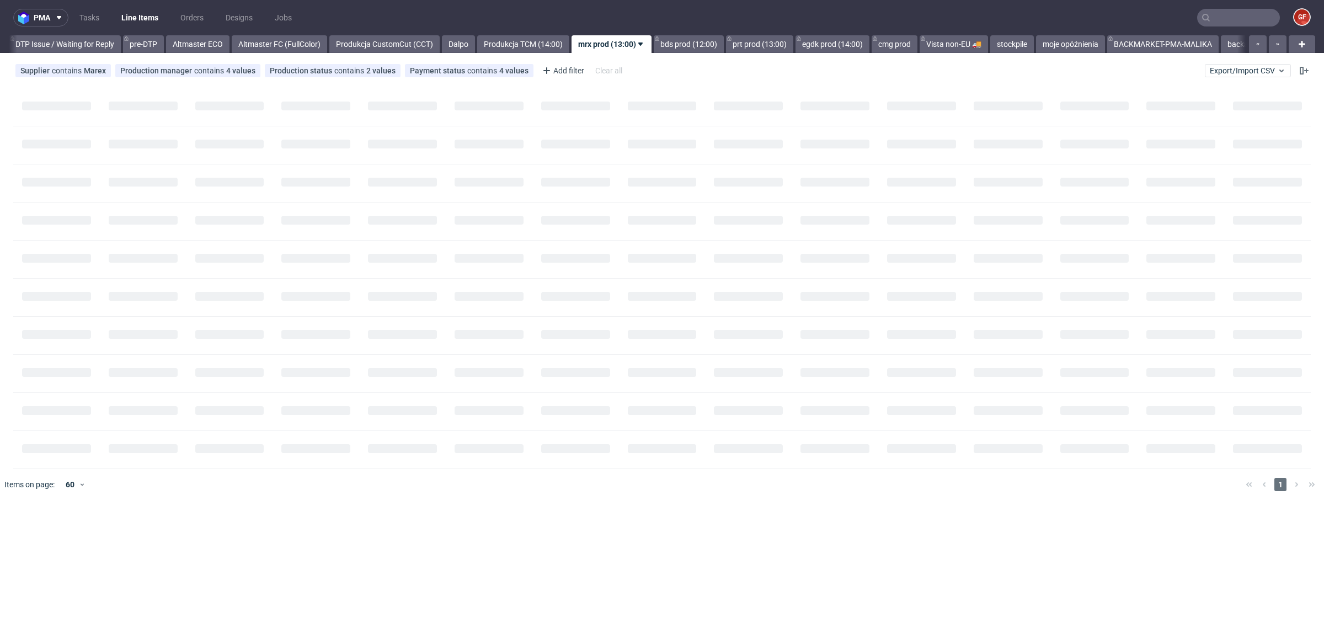
scroll to position [0, 1748]
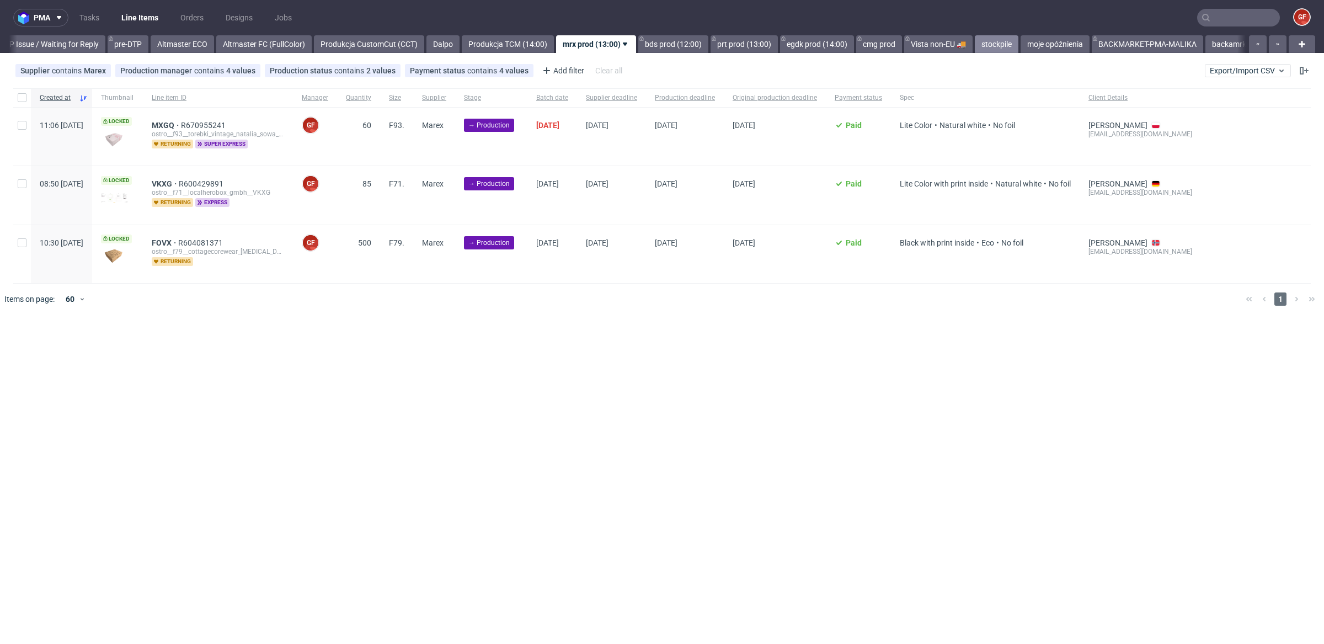
click at [993, 43] on link "stockpile" at bounding box center [997, 44] width 44 height 18
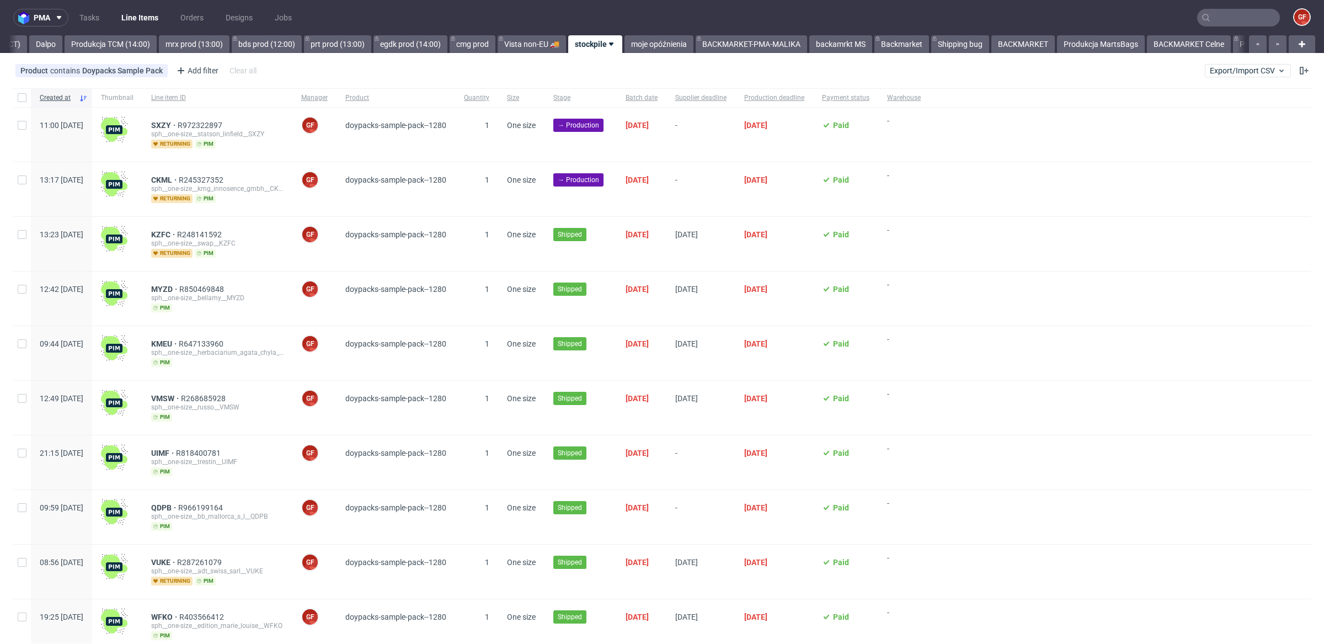
scroll to position [0, 2147]
click at [21, 126] on input "checkbox" at bounding box center [22, 125] width 9 height 9
checkbox input "true"
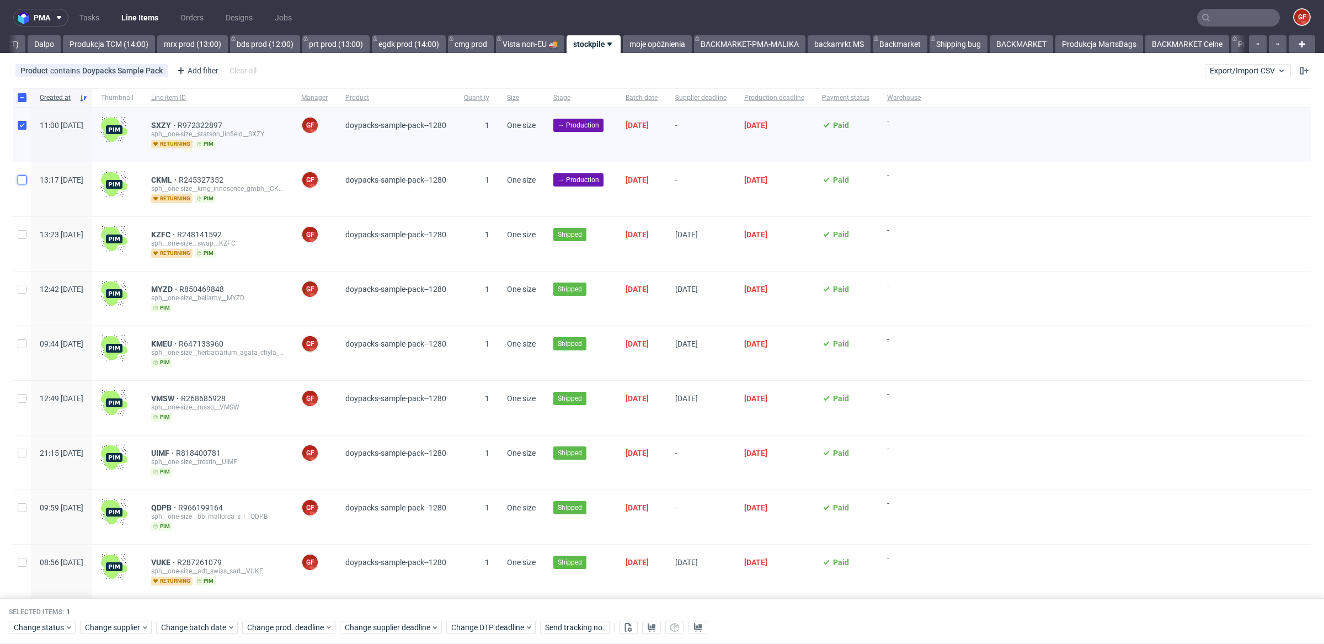
click at [22, 183] on input "checkbox" at bounding box center [22, 179] width 9 height 9
checkbox input "true"
click at [180, 519] on span "Change batch date" at bounding box center [194, 627] width 66 height 11
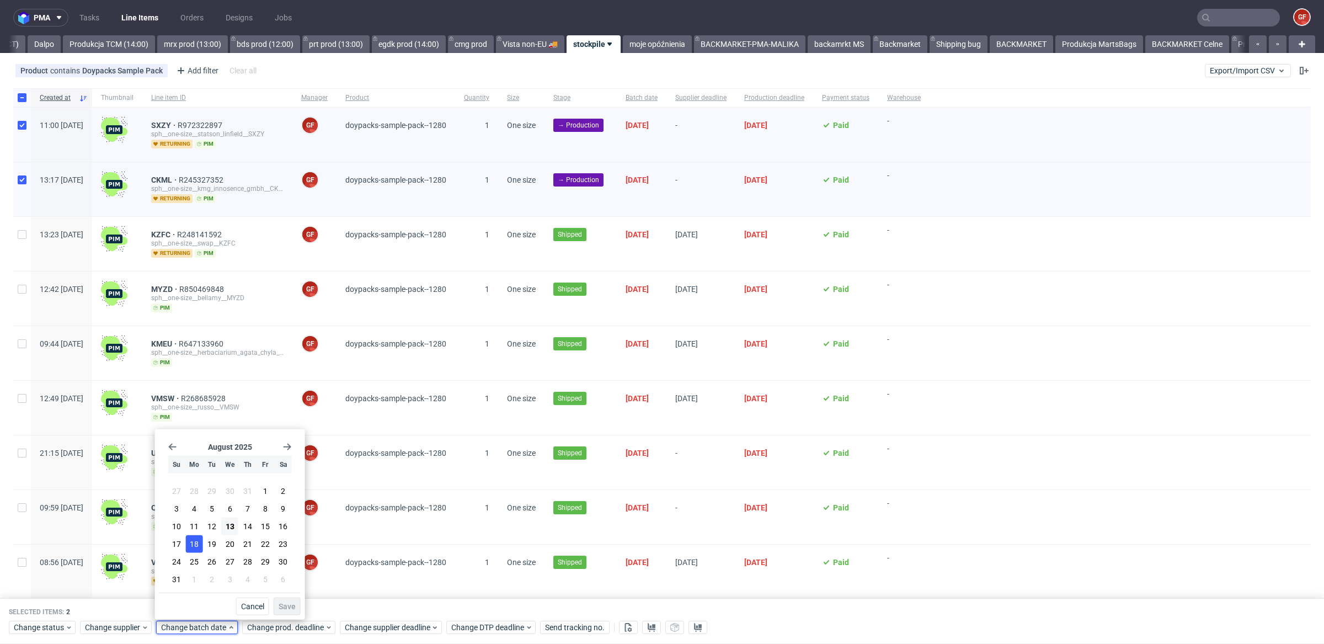
click at [189, 519] on button "18" at bounding box center [194, 544] width 17 height 18
click at [285, 519] on span "Save" at bounding box center [287, 607] width 17 height 8
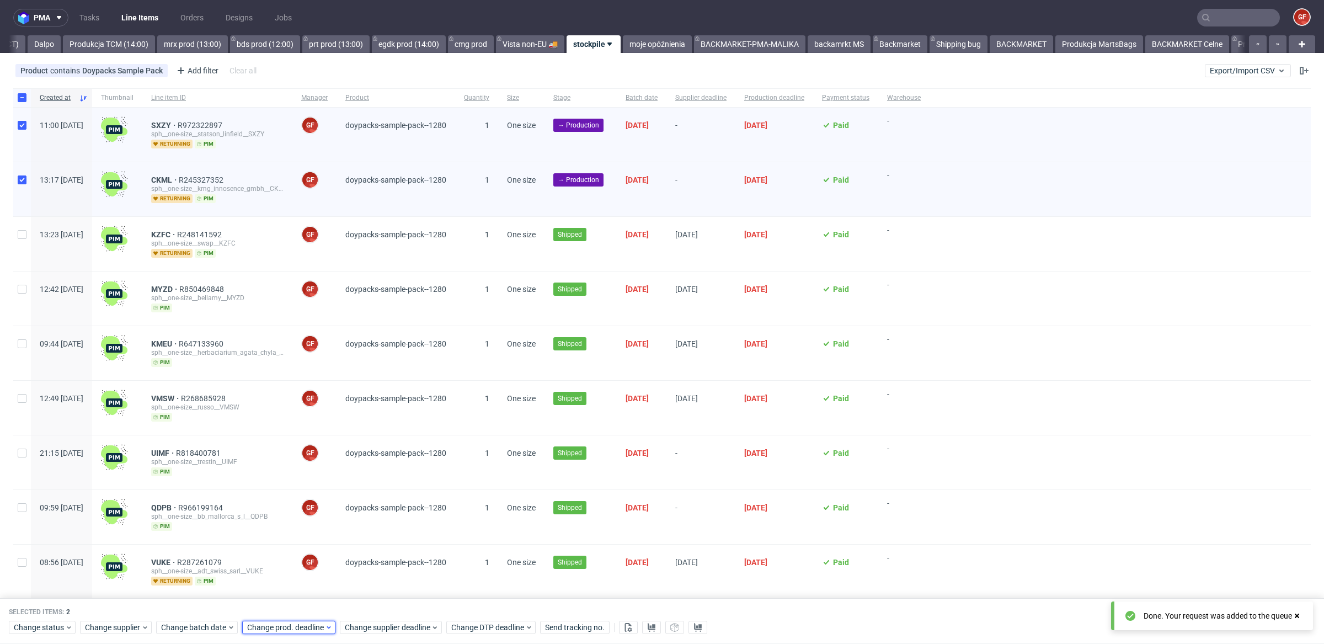
click at [298, 519] on span "Change prod. deadline" at bounding box center [286, 627] width 78 height 11
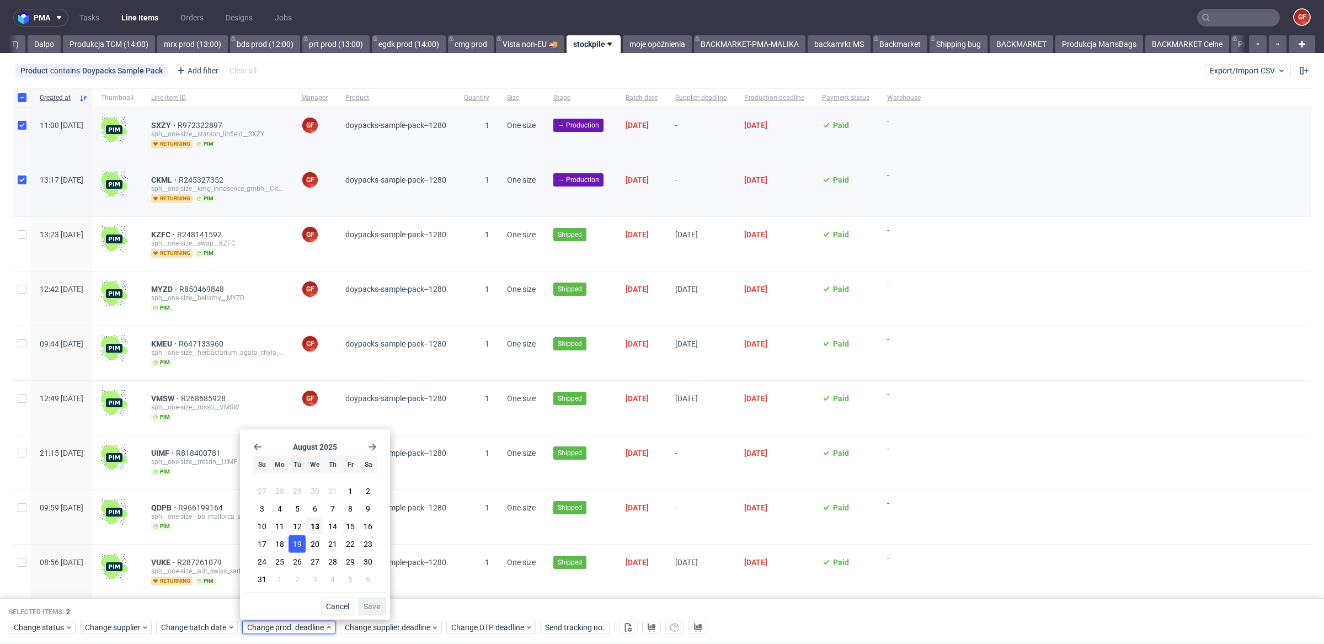
click at [294, 519] on span "19" at bounding box center [297, 544] width 9 height 11
click at [370, 519] on span "Save" at bounding box center [372, 607] width 17 height 8
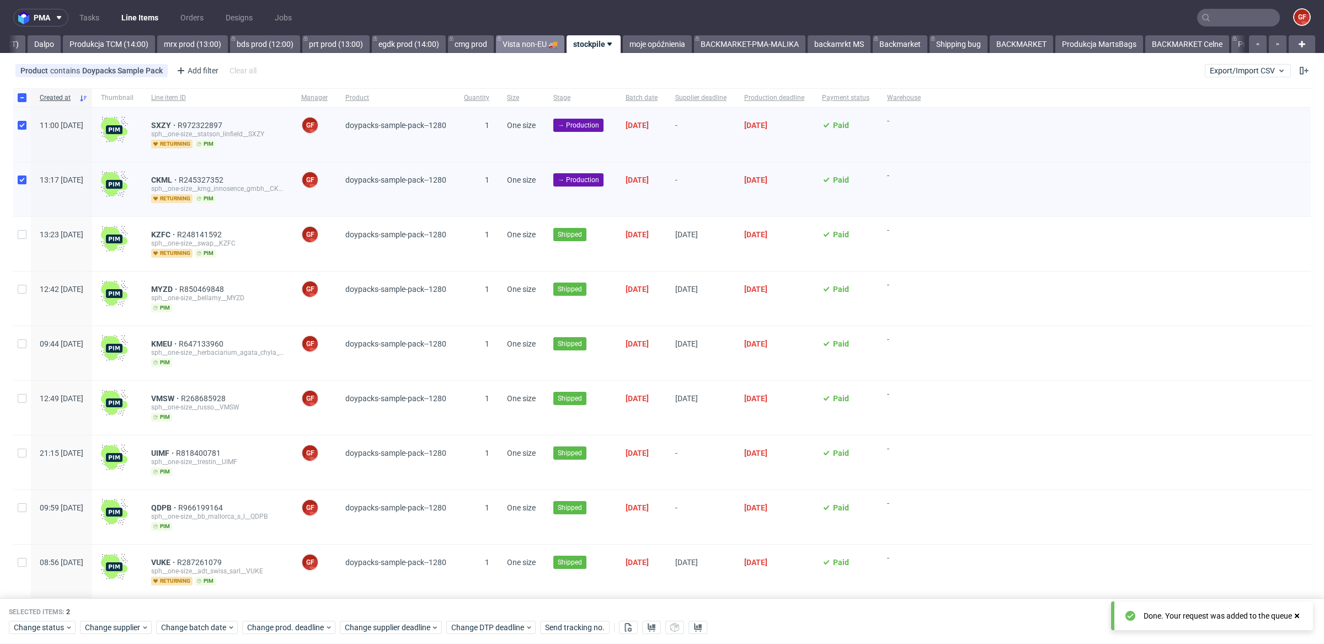
click at [564, 40] on link "Vista non-EU 🚚" at bounding box center [530, 44] width 68 height 18
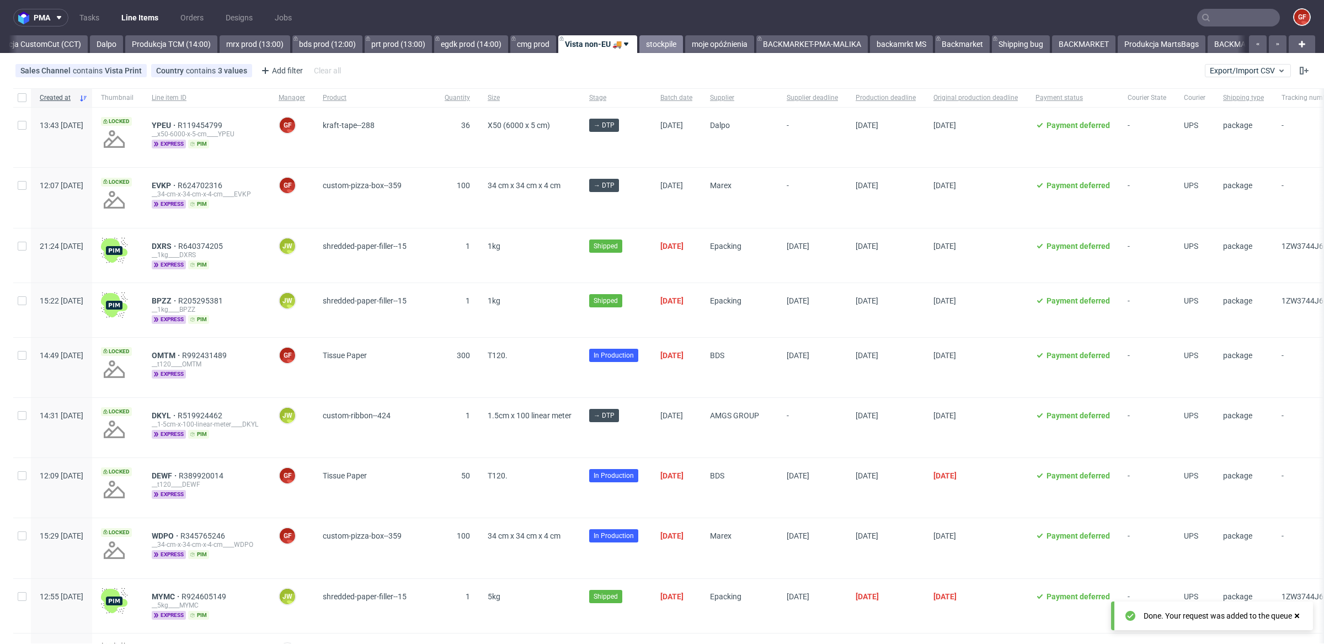
click at [683, 40] on link "stockpile" at bounding box center [662, 44] width 44 height 18
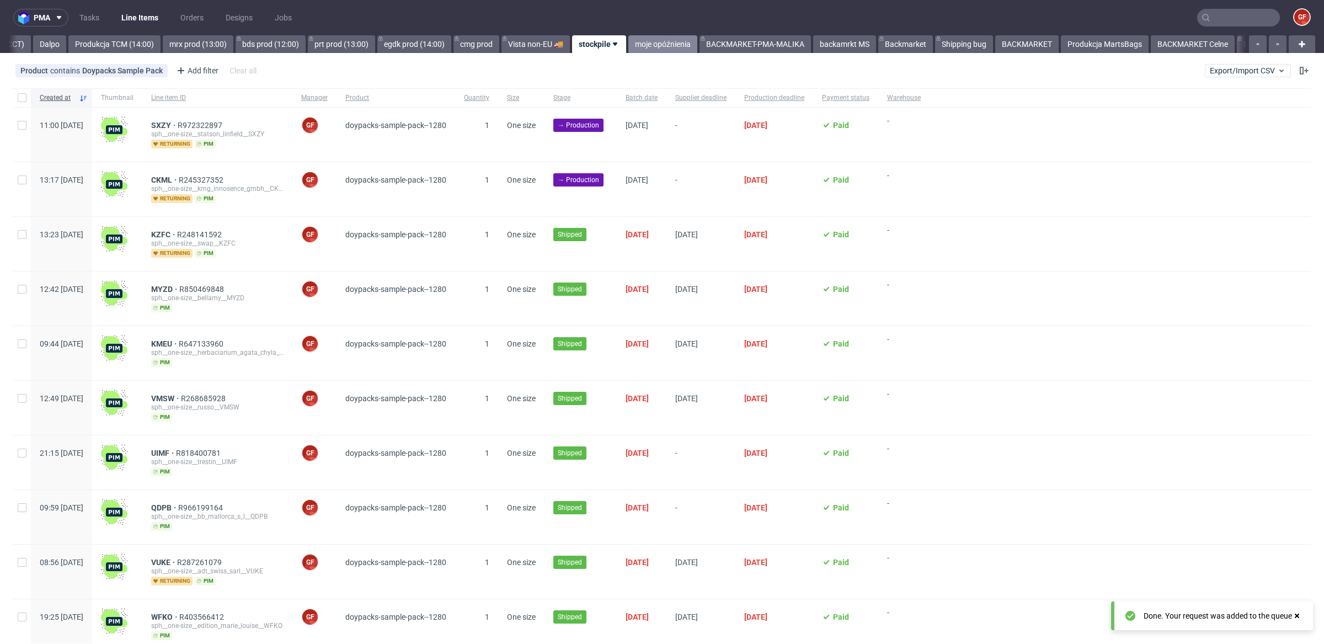
scroll to position [0, 2147]
click at [564, 43] on link "Vista non-EU 🚚" at bounding box center [530, 44] width 68 height 18
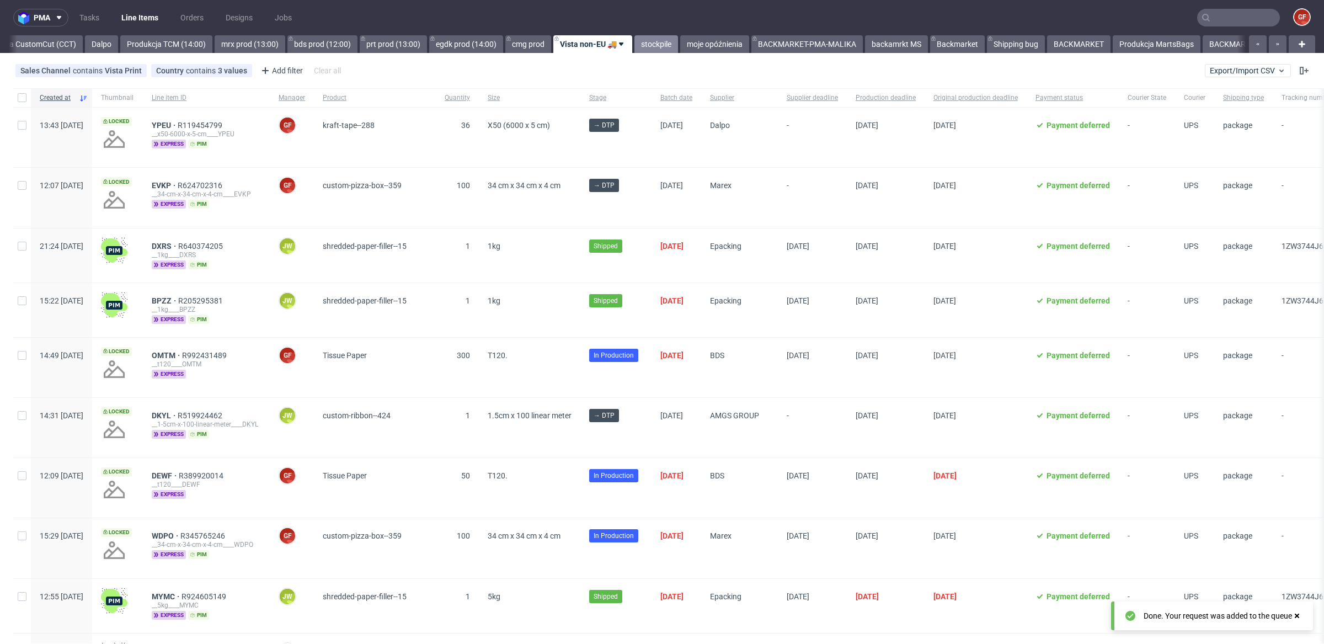
click at [678, 45] on link "stockpile" at bounding box center [657, 44] width 44 height 18
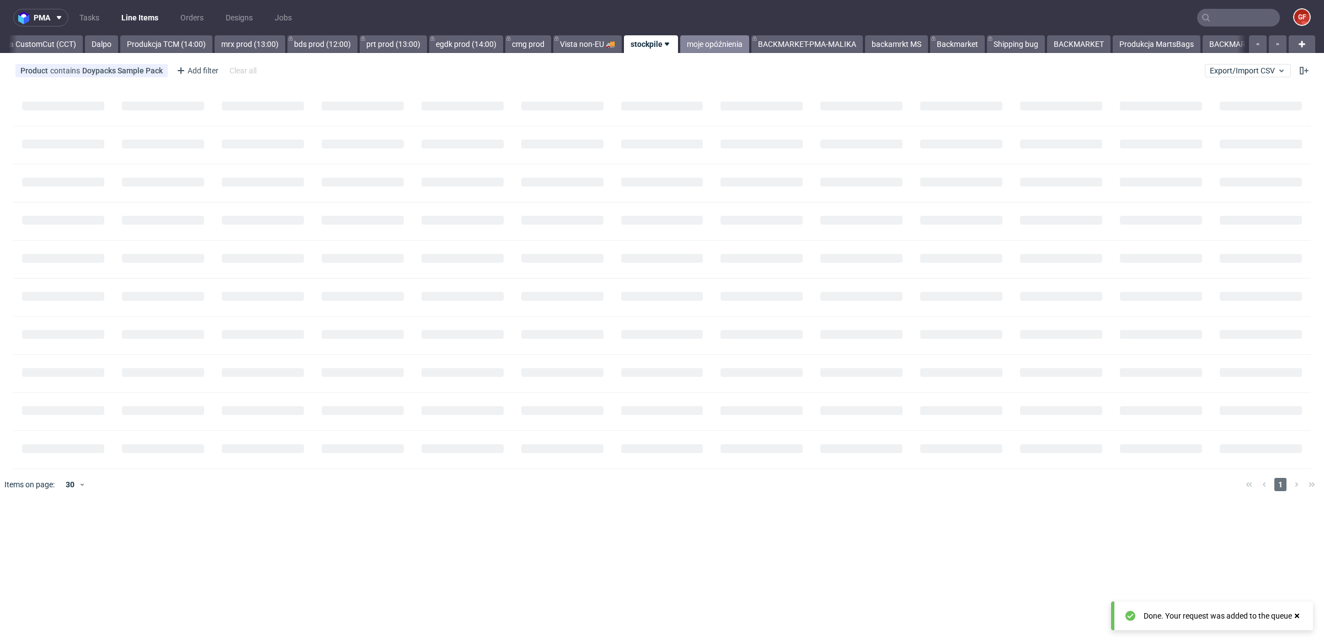
scroll to position [0, 2147]
